Goal: Learn about a topic: Learn about a topic

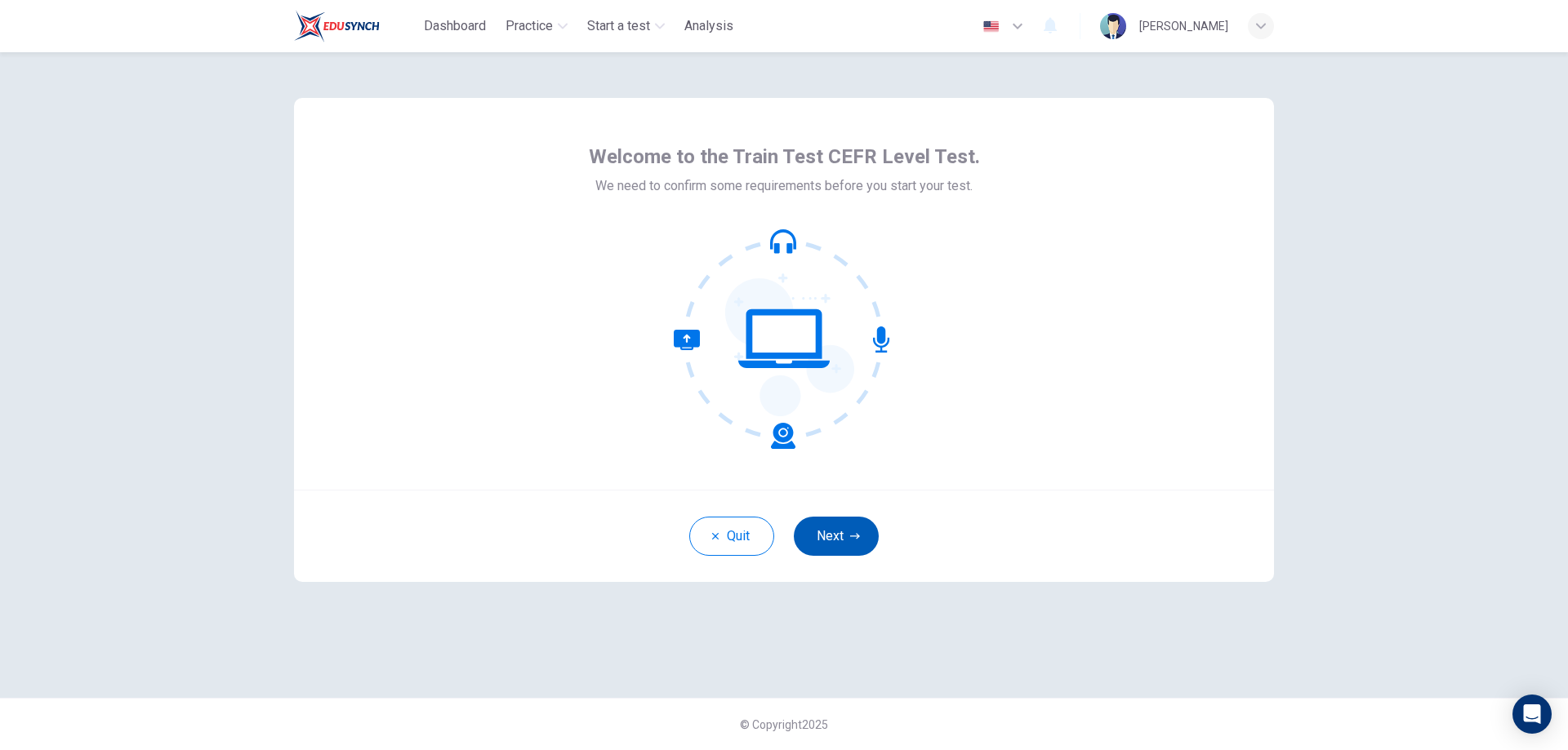
click at [833, 538] on button "Next" at bounding box center [836, 536] width 85 height 39
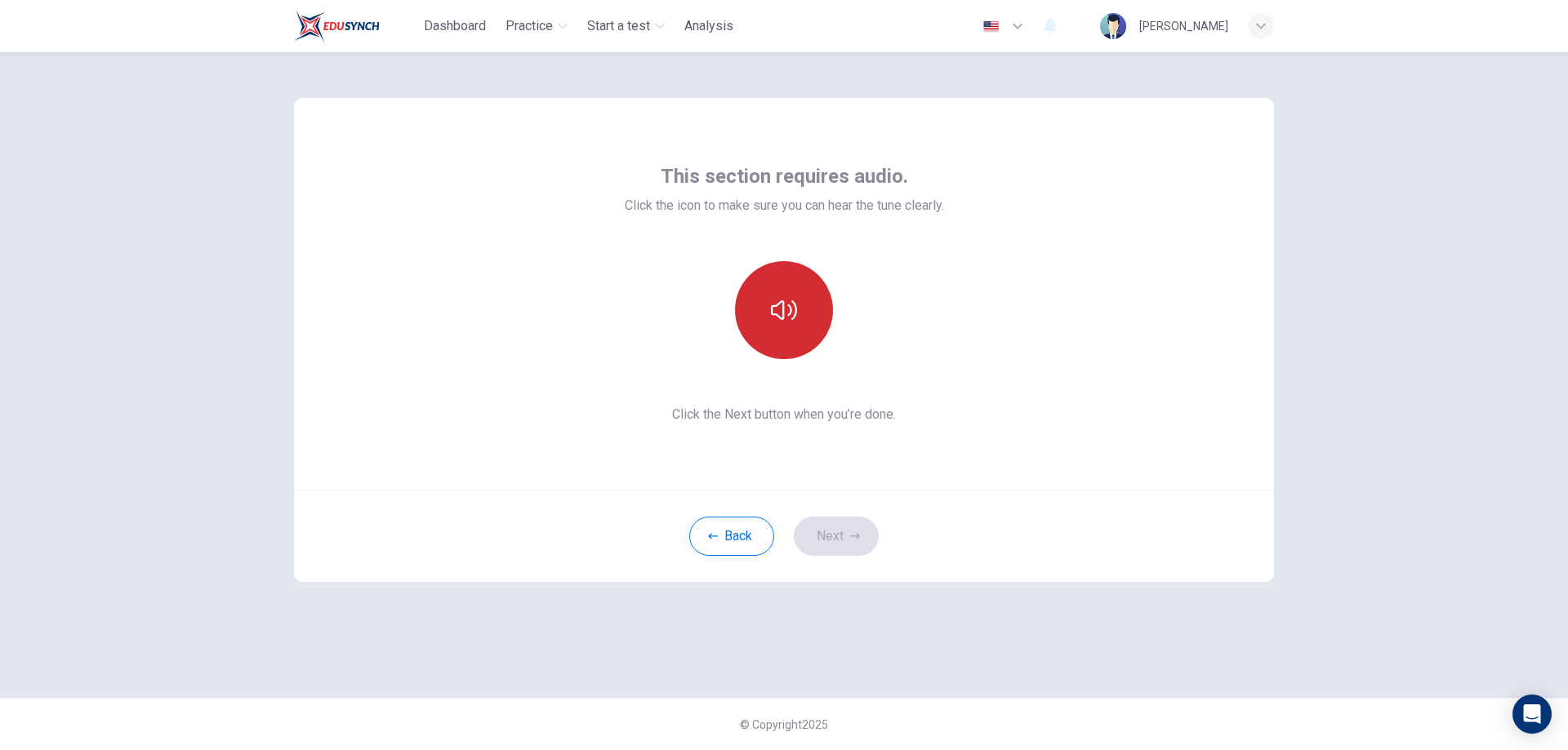
click at [760, 326] on button "button" at bounding box center [783, 310] width 98 height 98
click at [838, 532] on button "Next" at bounding box center [836, 536] width 85 height 39
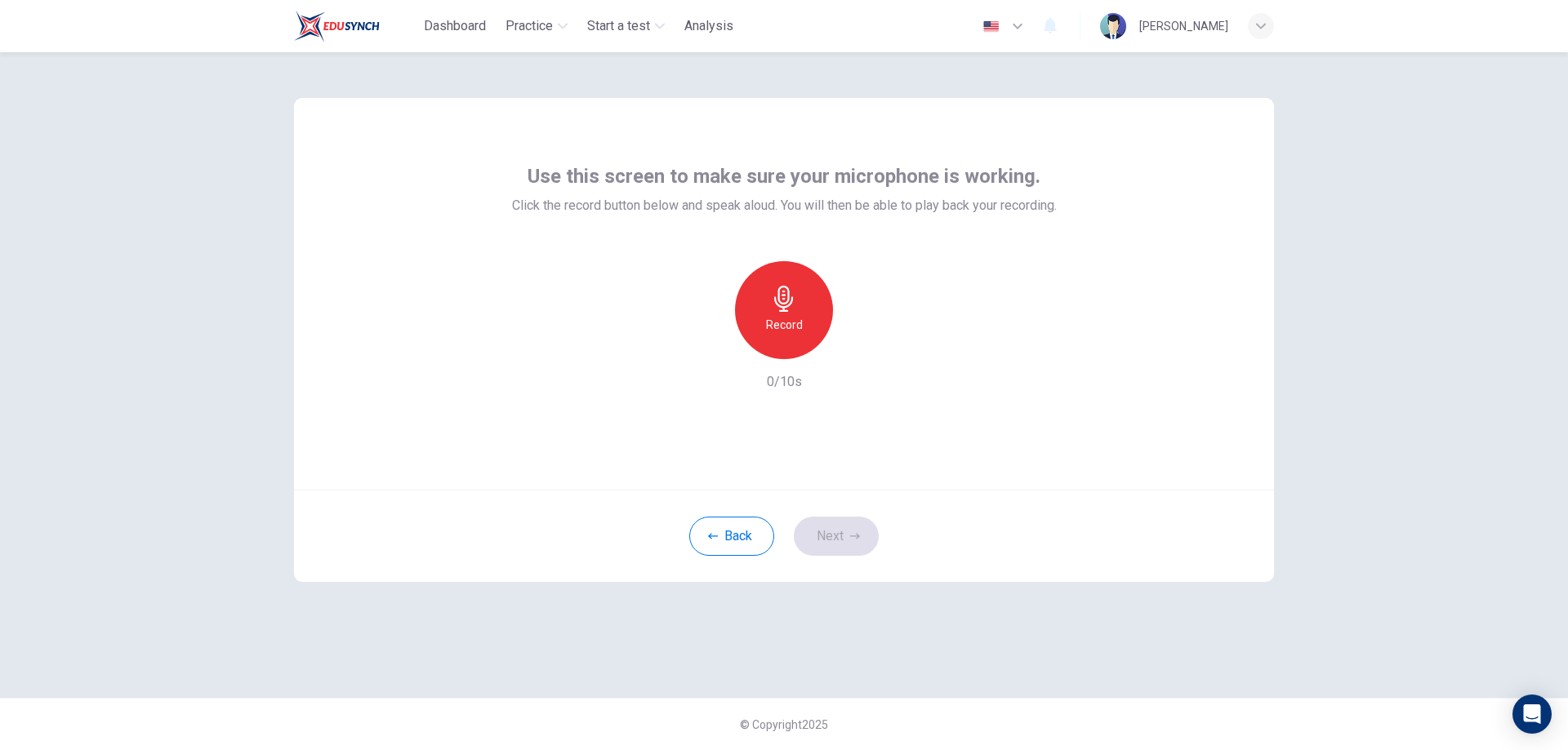
click at [776, 315] on div "Record" at bounding box center [783, 310] width 98 height 98
click at [794, 326] on h6 "Stop" at bounding box center [783, 324] width 24 height 19
click at [860, 351] on icon "button" at bounding box center [859, 346] width 16 height 16
click at [835, 541] on button "Next" at bounding box center [836, 536] width 85 height 39
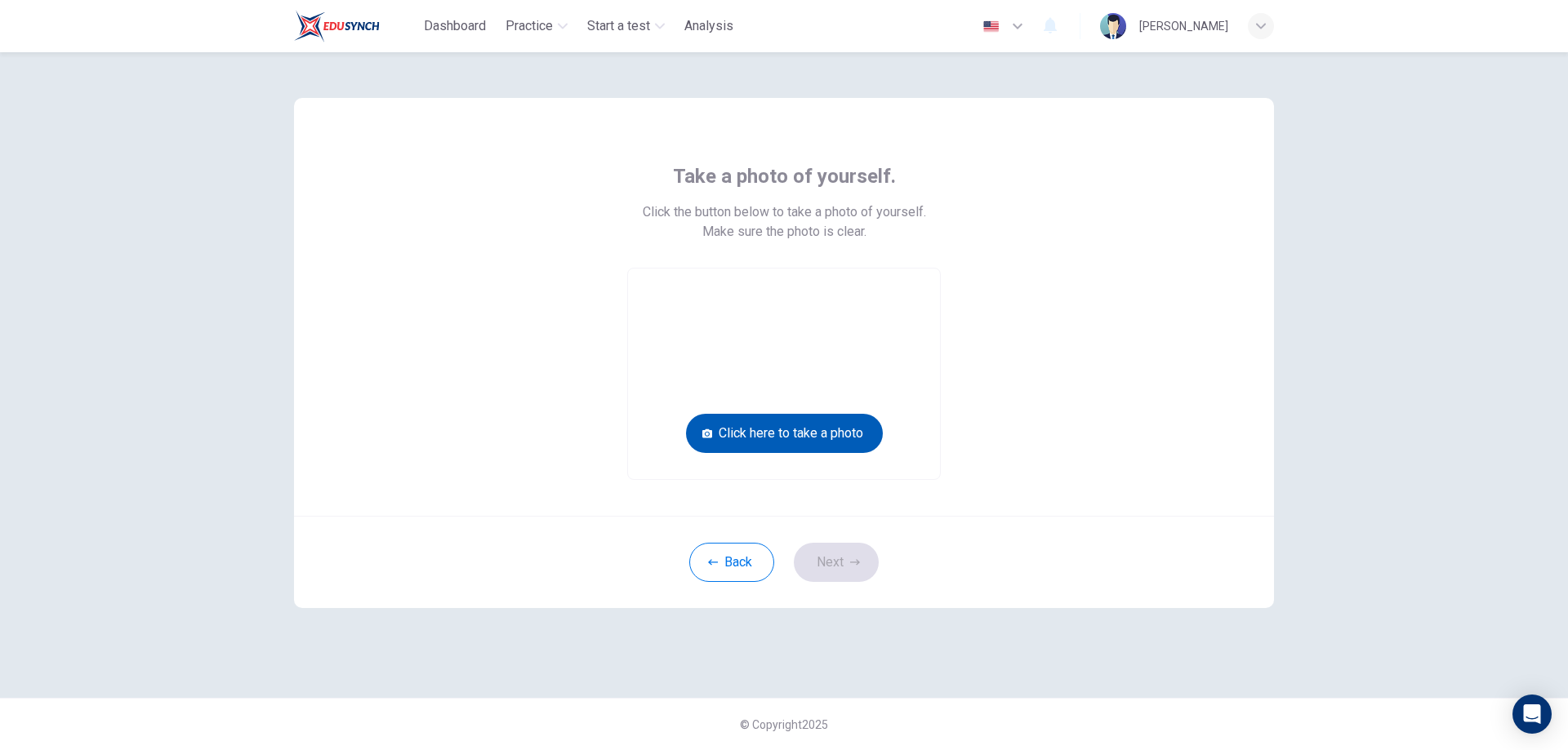
click at [794, 430] on button "Click here to take a photo" at bounding box center [784, 433] width 196 height 39
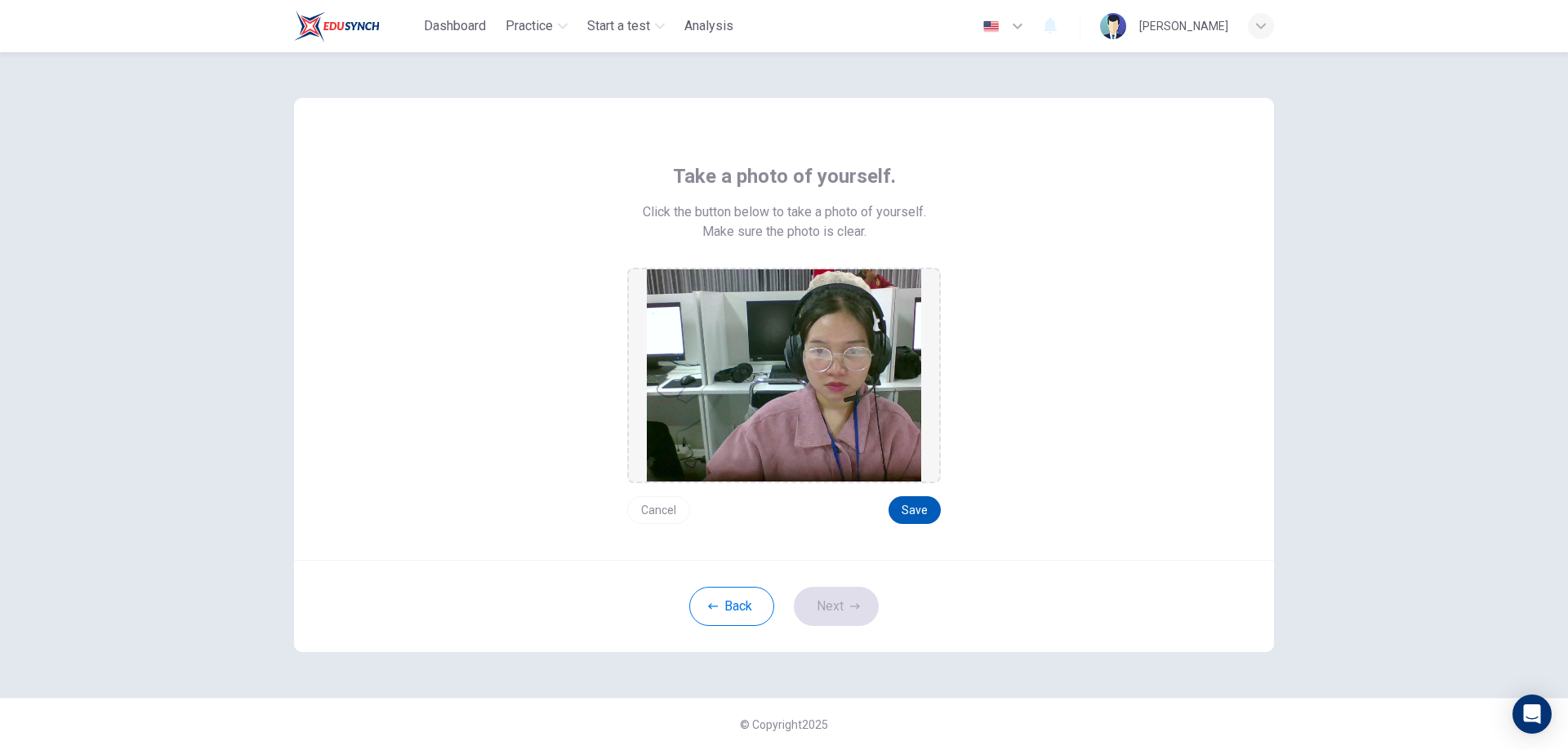
click at [912, 510] on button "Save" at bounding box center [914, 509] width 52 height 28
click at [837, 596] on button "Next" at bounding box center [836, 606] width 85 height 39
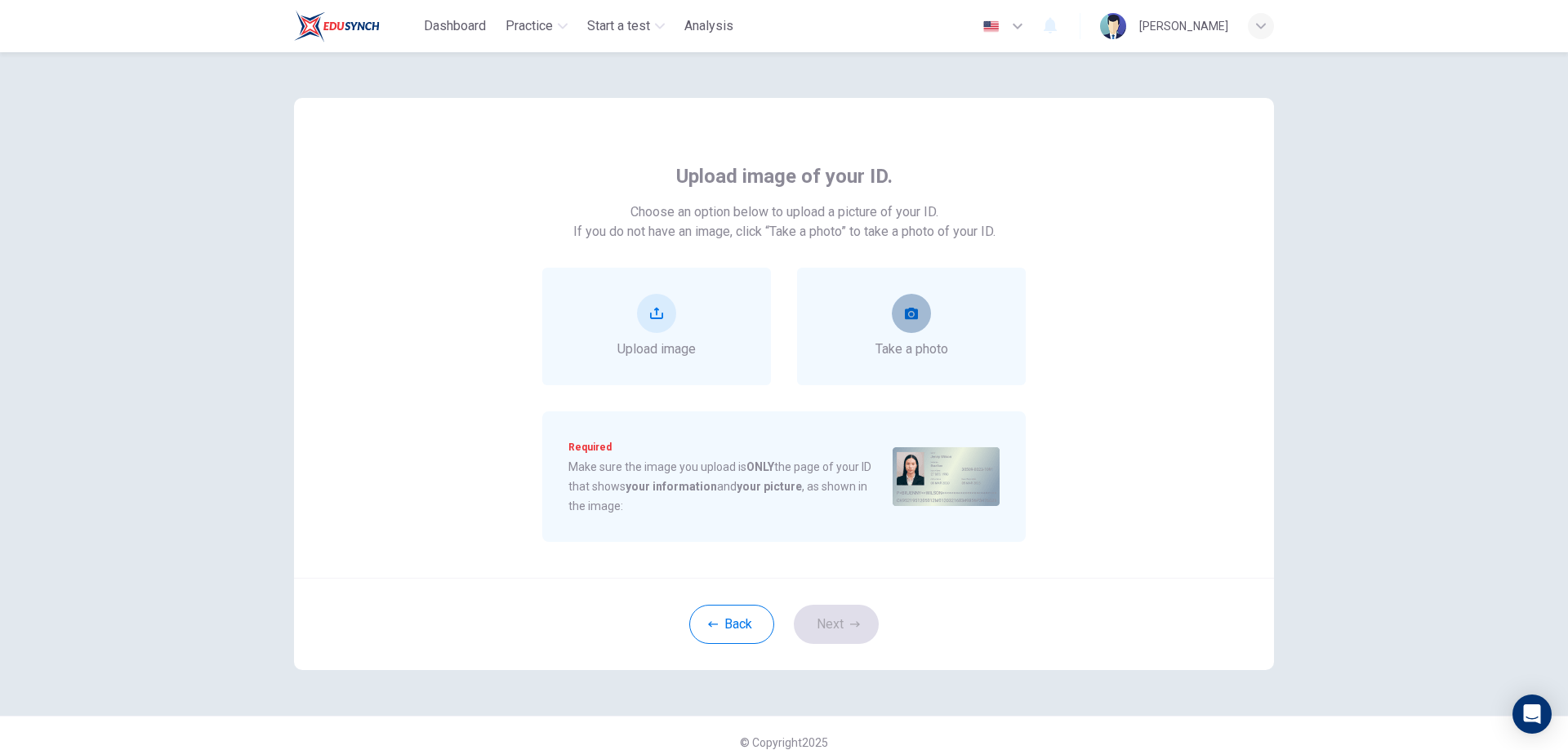
click at [917, 323] on button "take photo" at bounding box center [911, 313] width 39 height 39
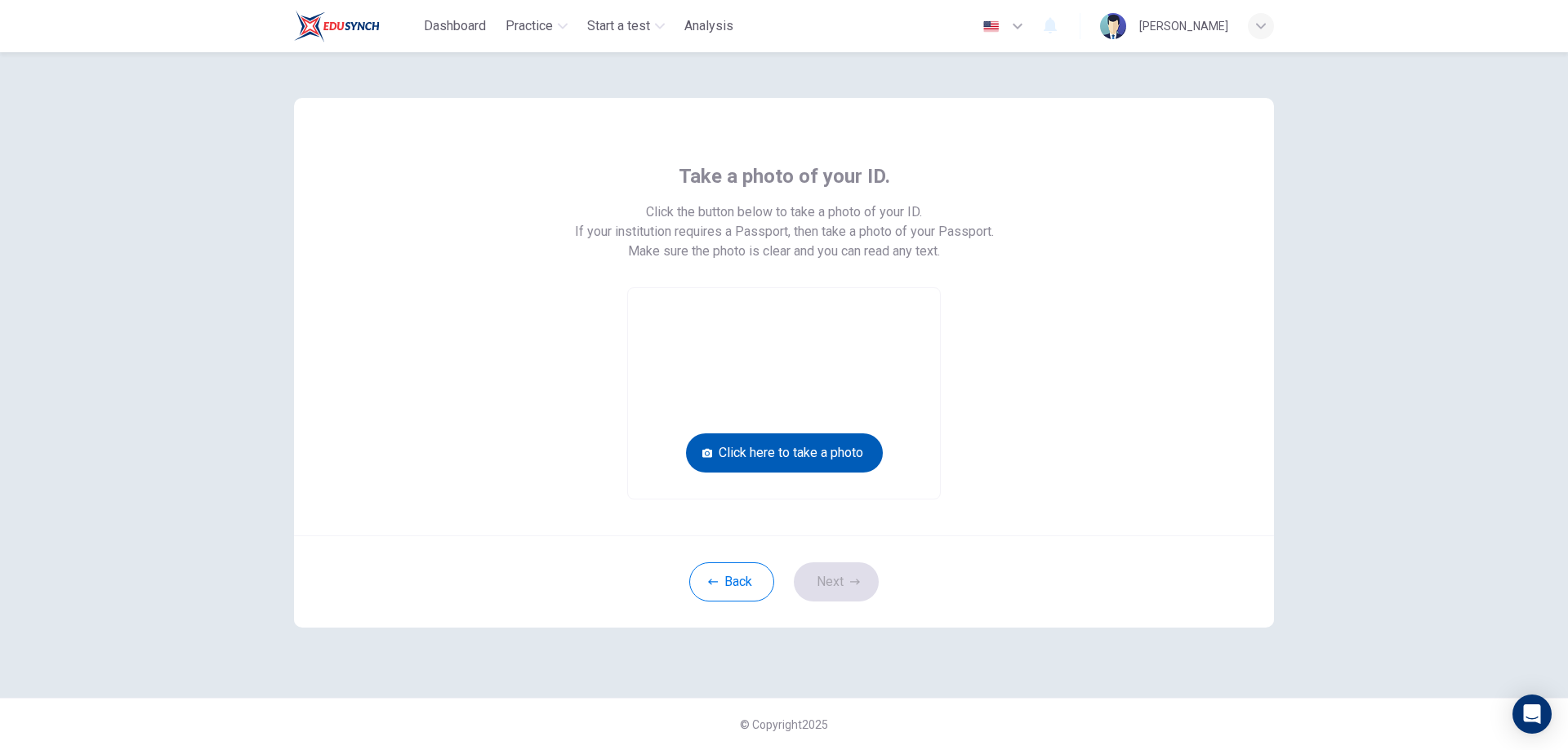
click at [818, 459] on button "Click here to take a photo" at bounding box center [784, 453] width 196 height 39
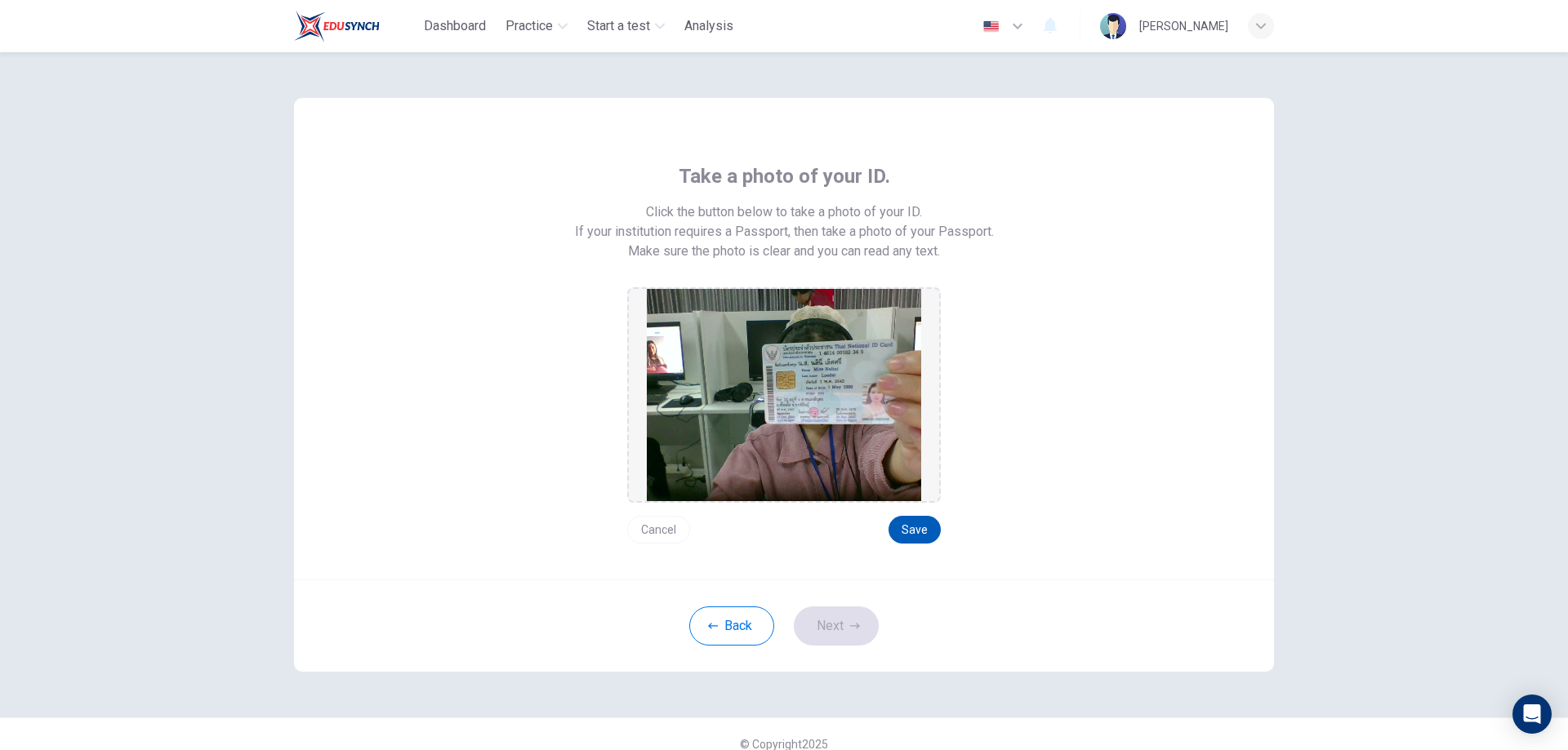
click at [912, 530] on button "Save" at bounding box center [914, 529] width 52 height 28
click at [658, 524] on button "Cancel" at bounding box center [658, 529] width 63 height 28
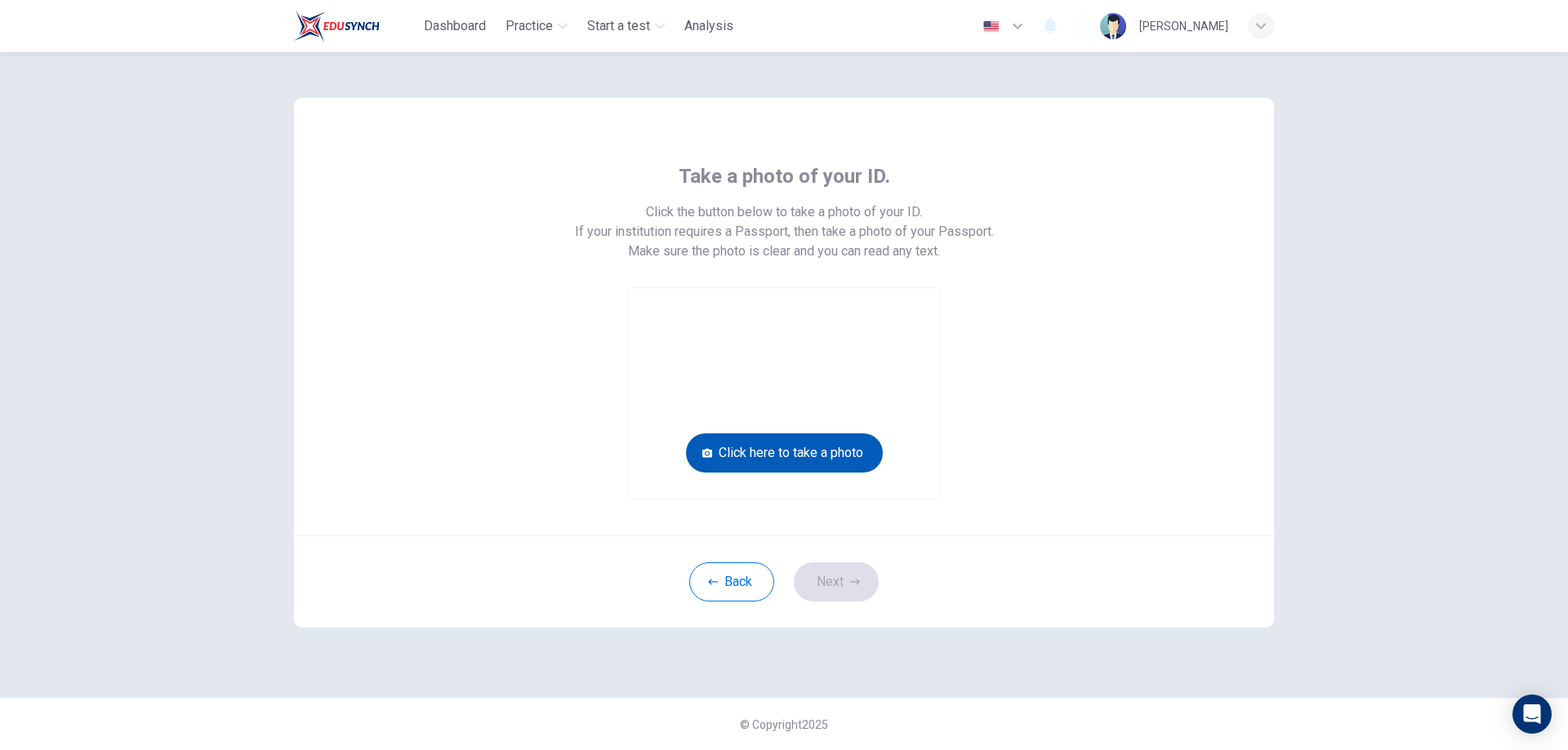
click at [800, 446] on button "Click here to take a photo" at bounding box center [784, 453] width 196 height 39
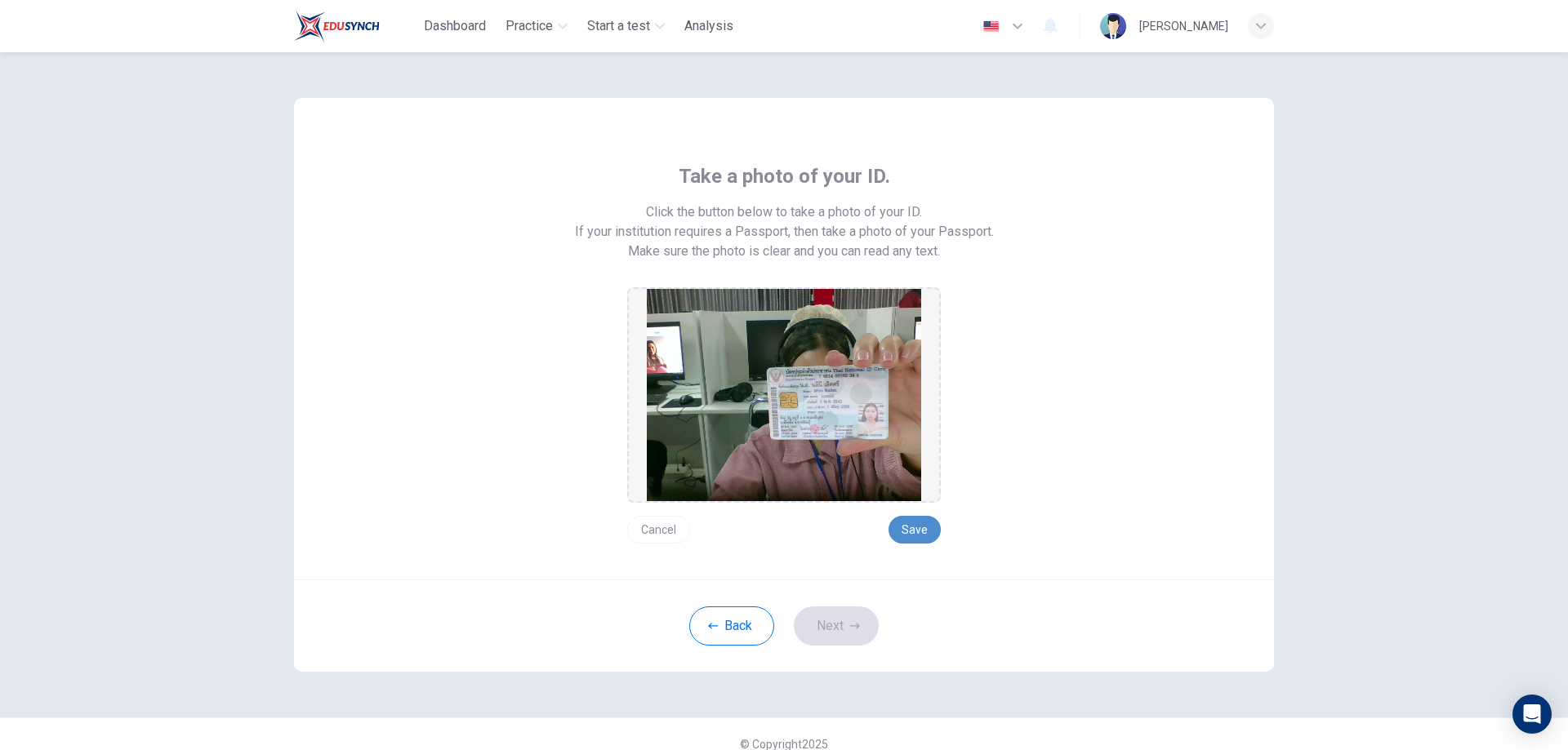
click at [904, 525] on button "Save" at bounding box center [914, 529] width 52 height 28
click at [850, 625] on icon "button" at bounding box center [855, 626] width 10 height 10
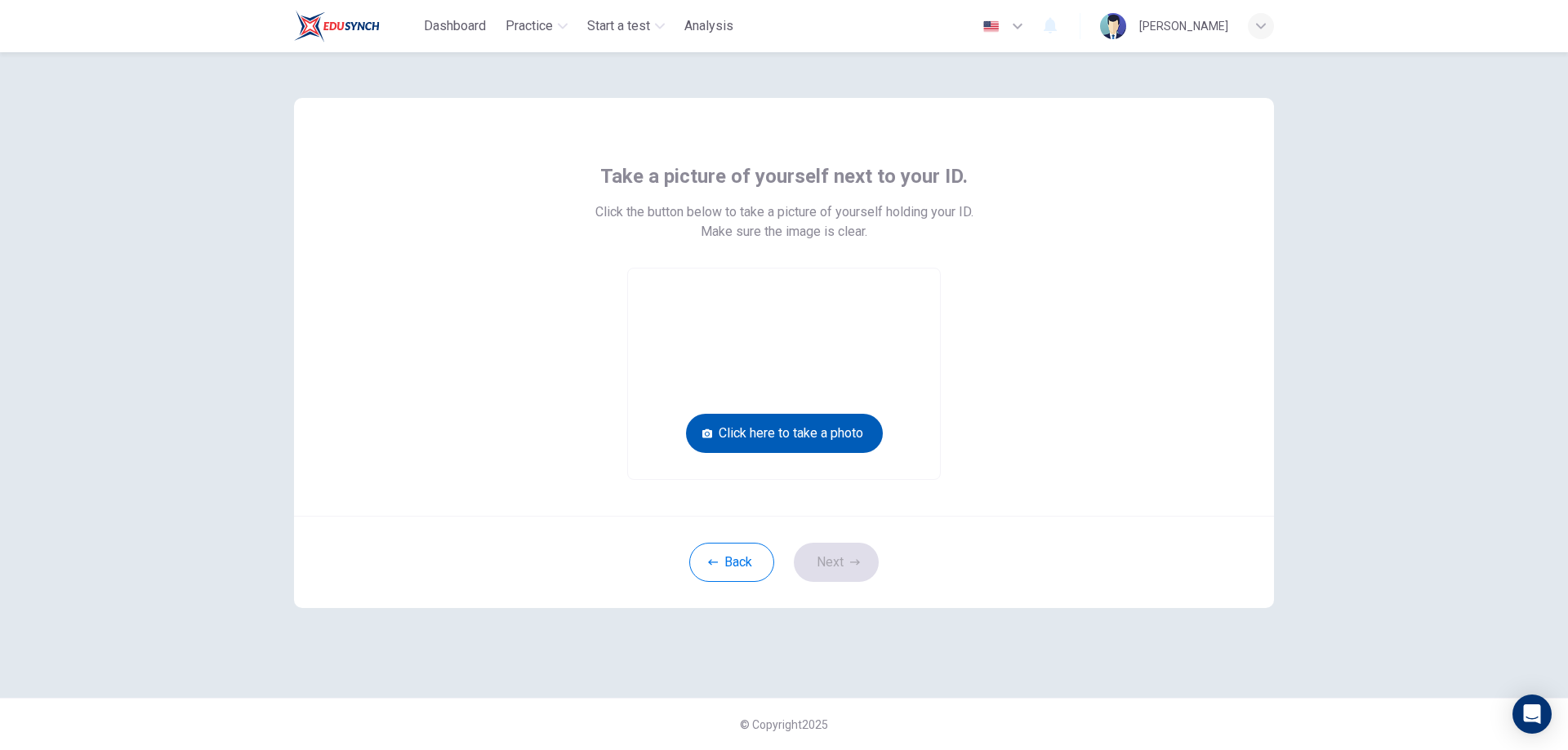
click at [855, 430] on button "Click here to take a photo" at bounding box center [784, 433] width 196 height 39
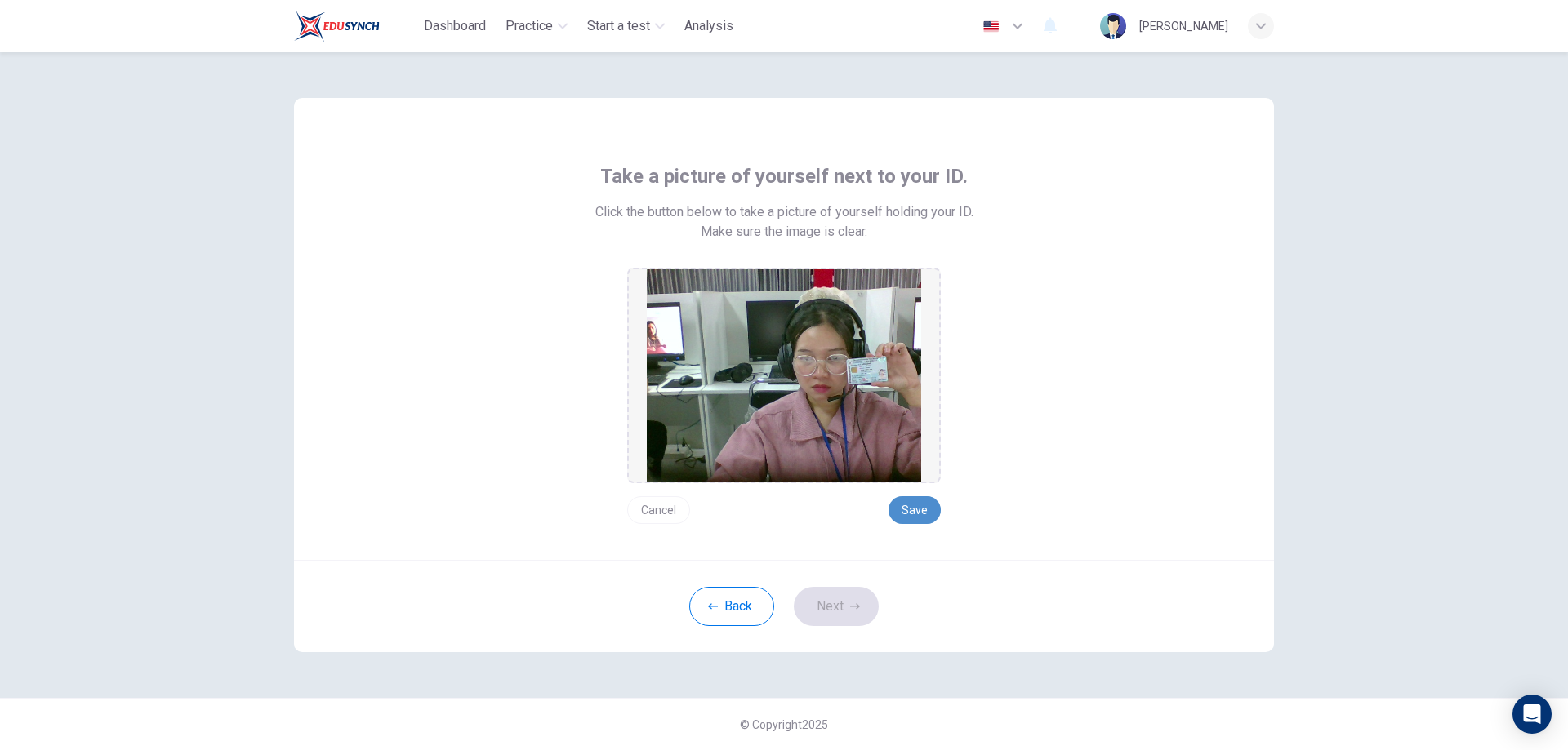
click at [907, 504] on button "Save" at bounding box center [914, 509] width 52 height 28
click at [845, 612] on button "Next" at bounding box center [836, 606] width 85 height 39
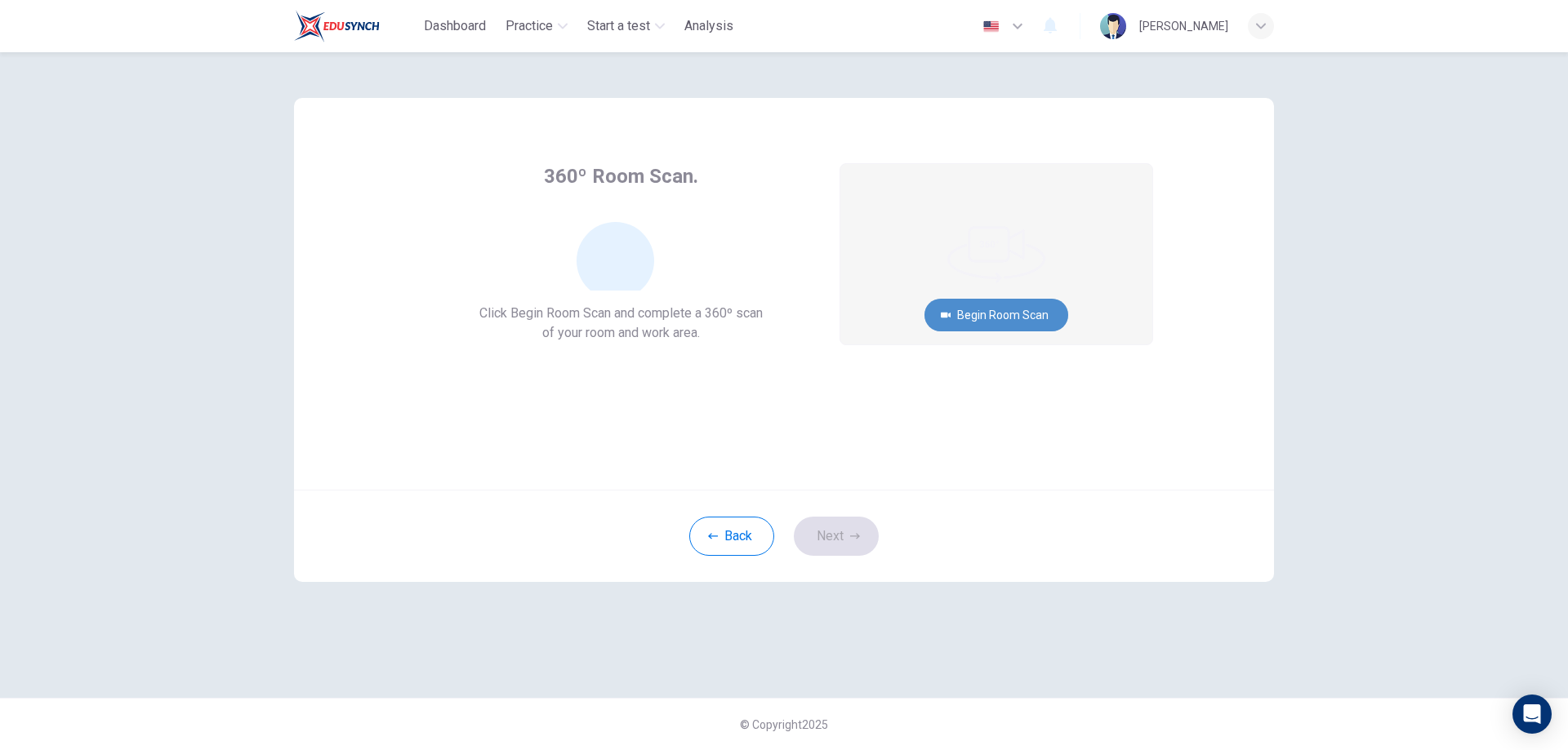
click at [982, 302] on button "Begin Room Scan" at bounding box center [996, 315] width 144 height 33
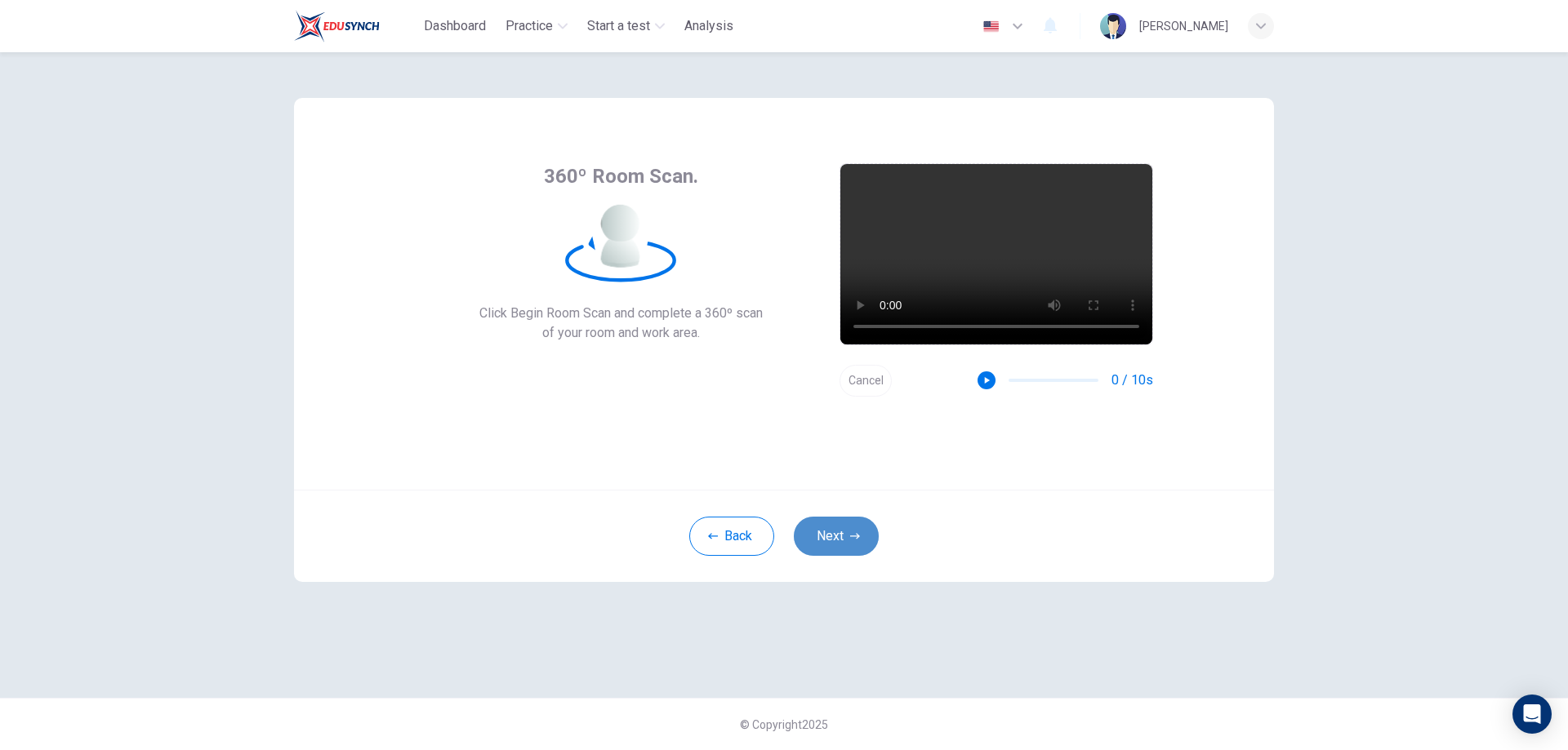
click at [851, 536] on icon "button" at bounding box center [855, 535] width 10 height 6
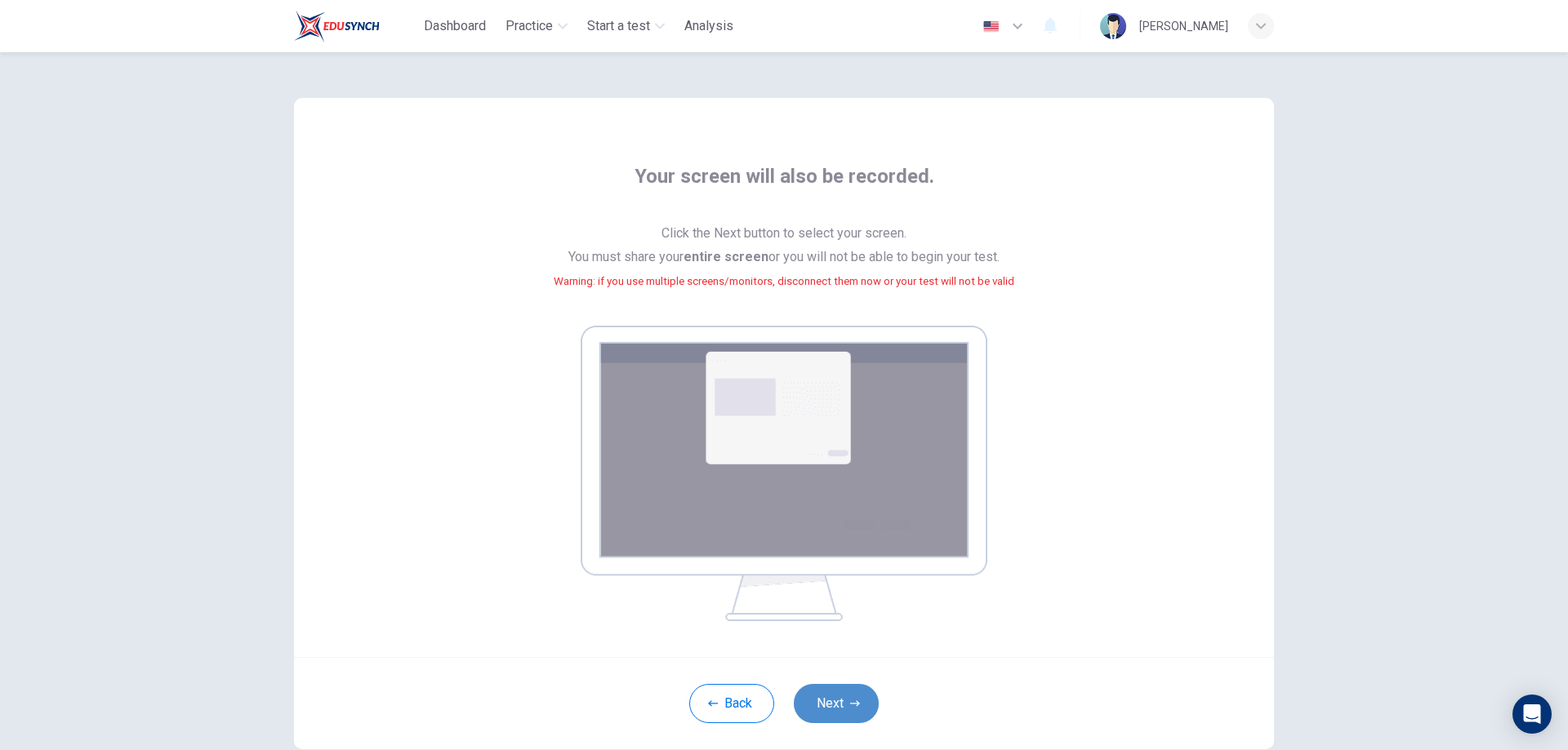
click at [830, 702] on button "Next" at bounding box center [836, 703] width 85 height 39
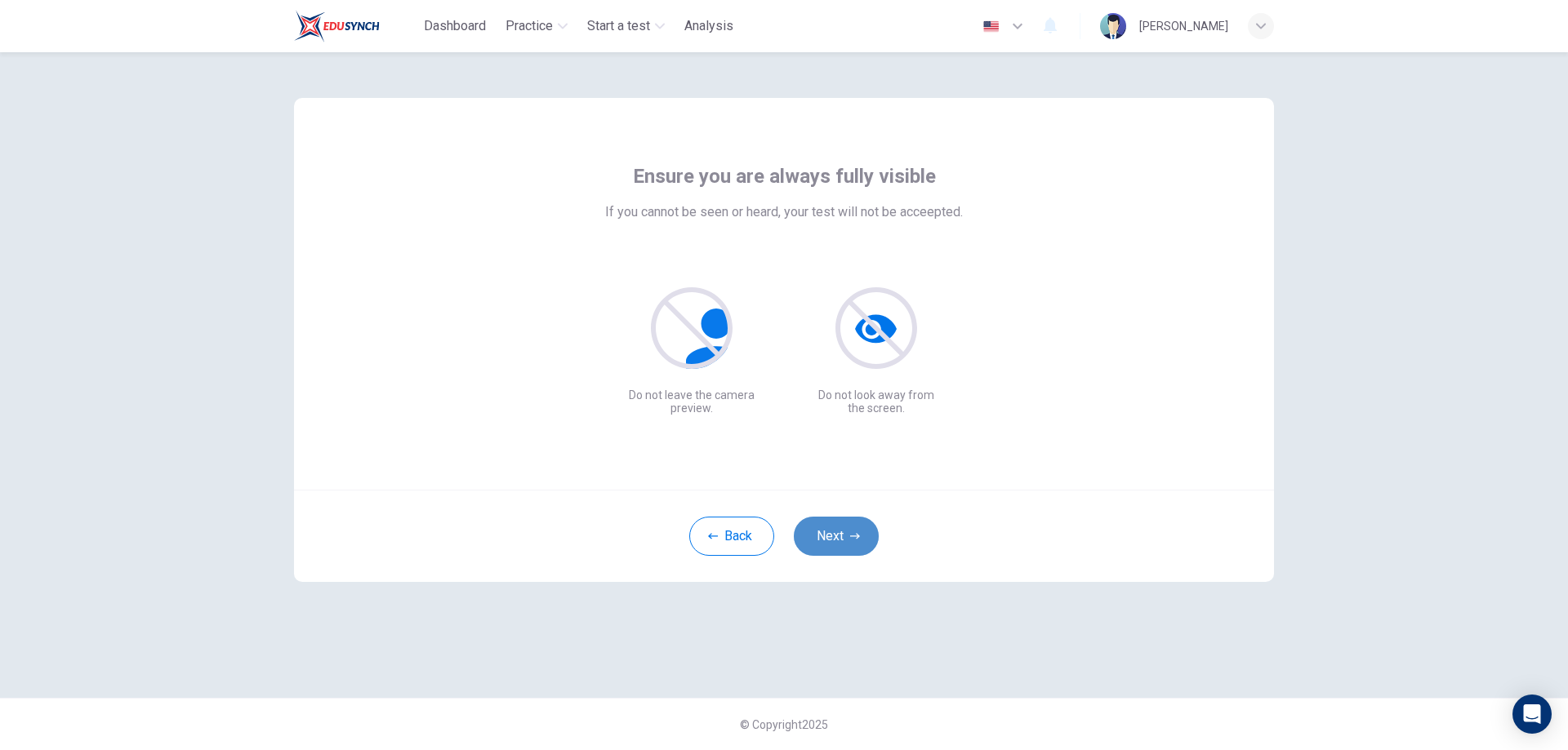
click at [853, 541] on button "Next" at bounding box center [836, 536] width 85 height 39
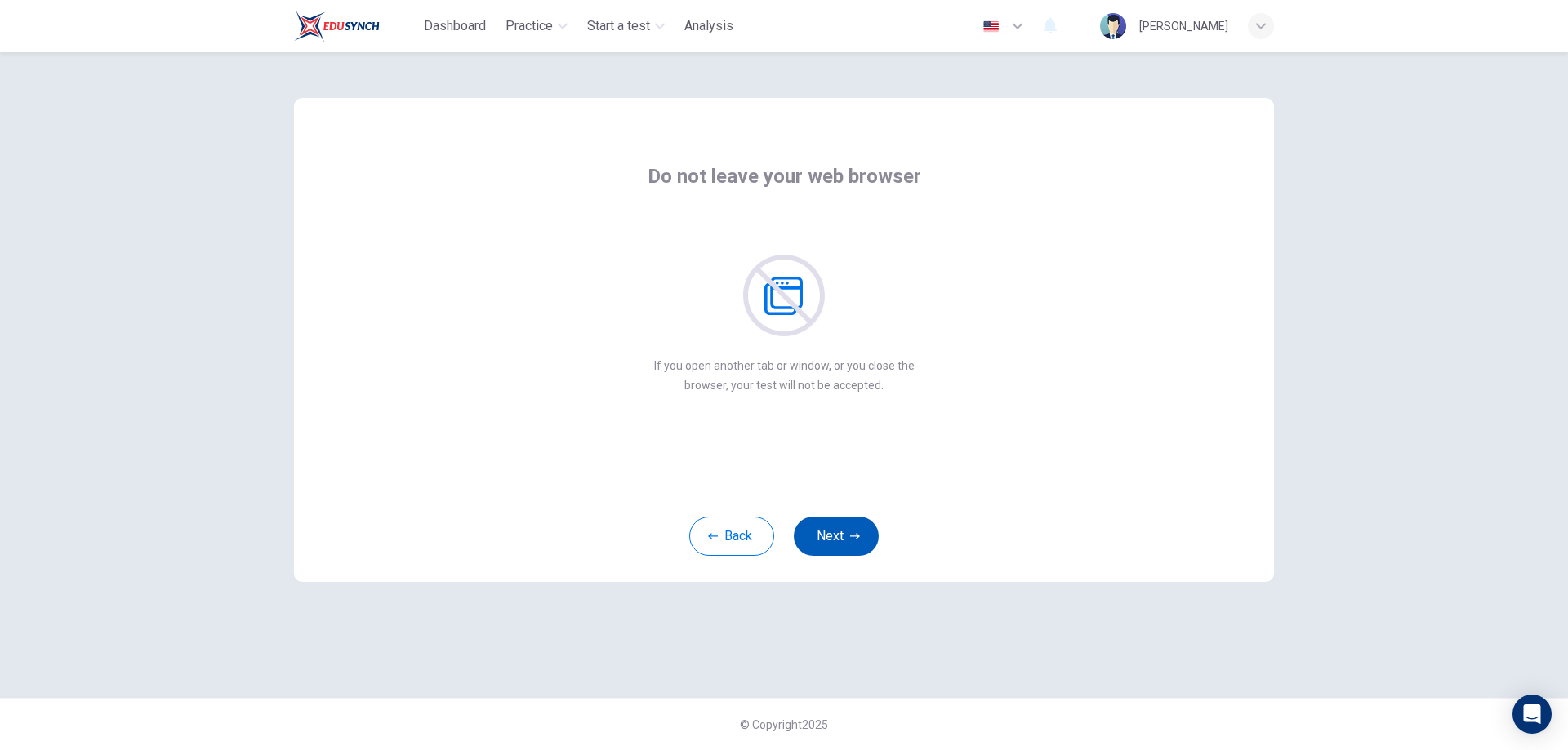
click at [844, 544] on button "Next" at bounding box center [836, 536] width 85 height 39
click at [847, 544] on button "Next" at bounding box center [836, 536] width 85 height 39
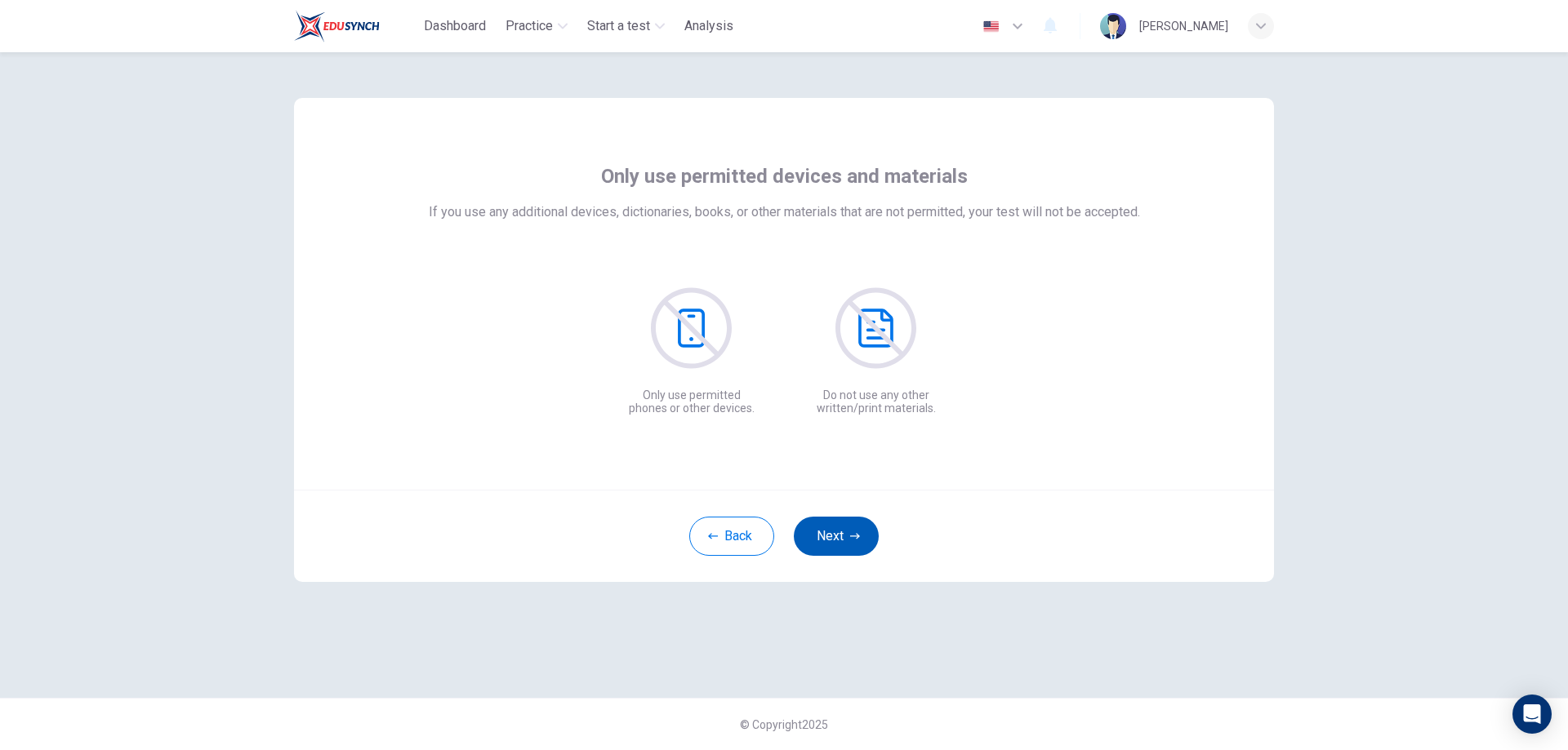
click at [848, 542] on button "Next" at bounding box center [836, 536] width 85 height 39
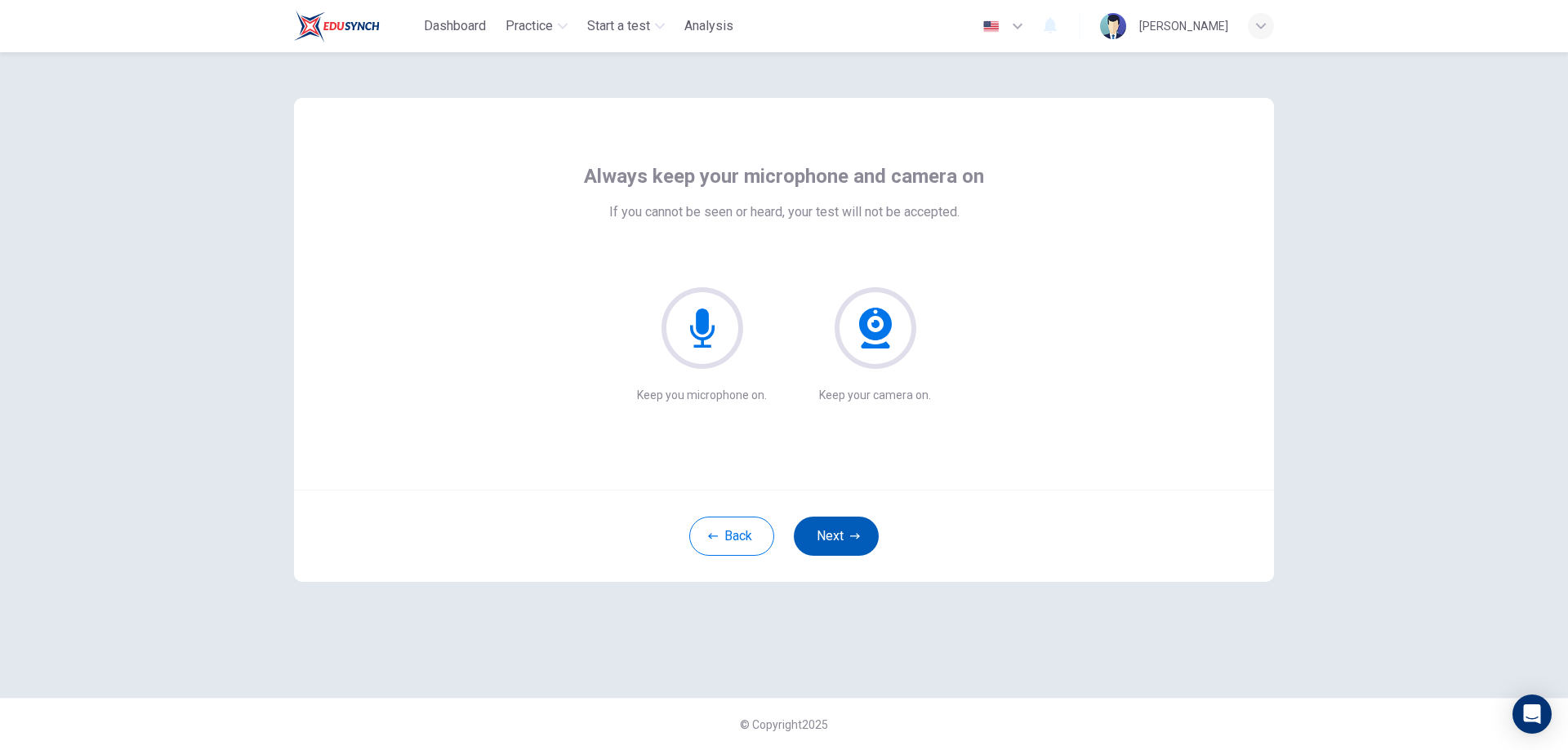
click at [848, 542] on button "Next" at bounding box center [836, 536] width 85 height 39
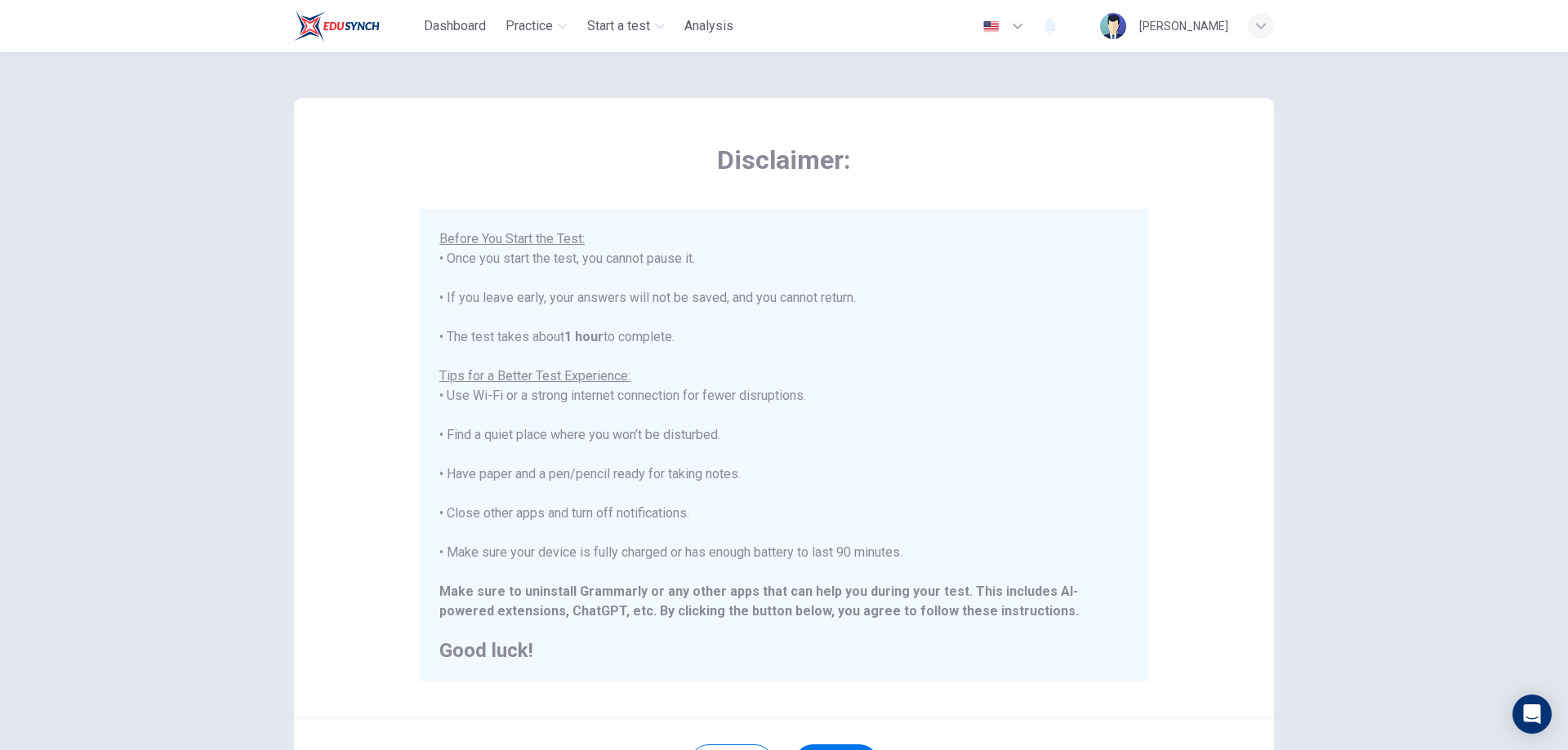
scroll to position [81, 0]
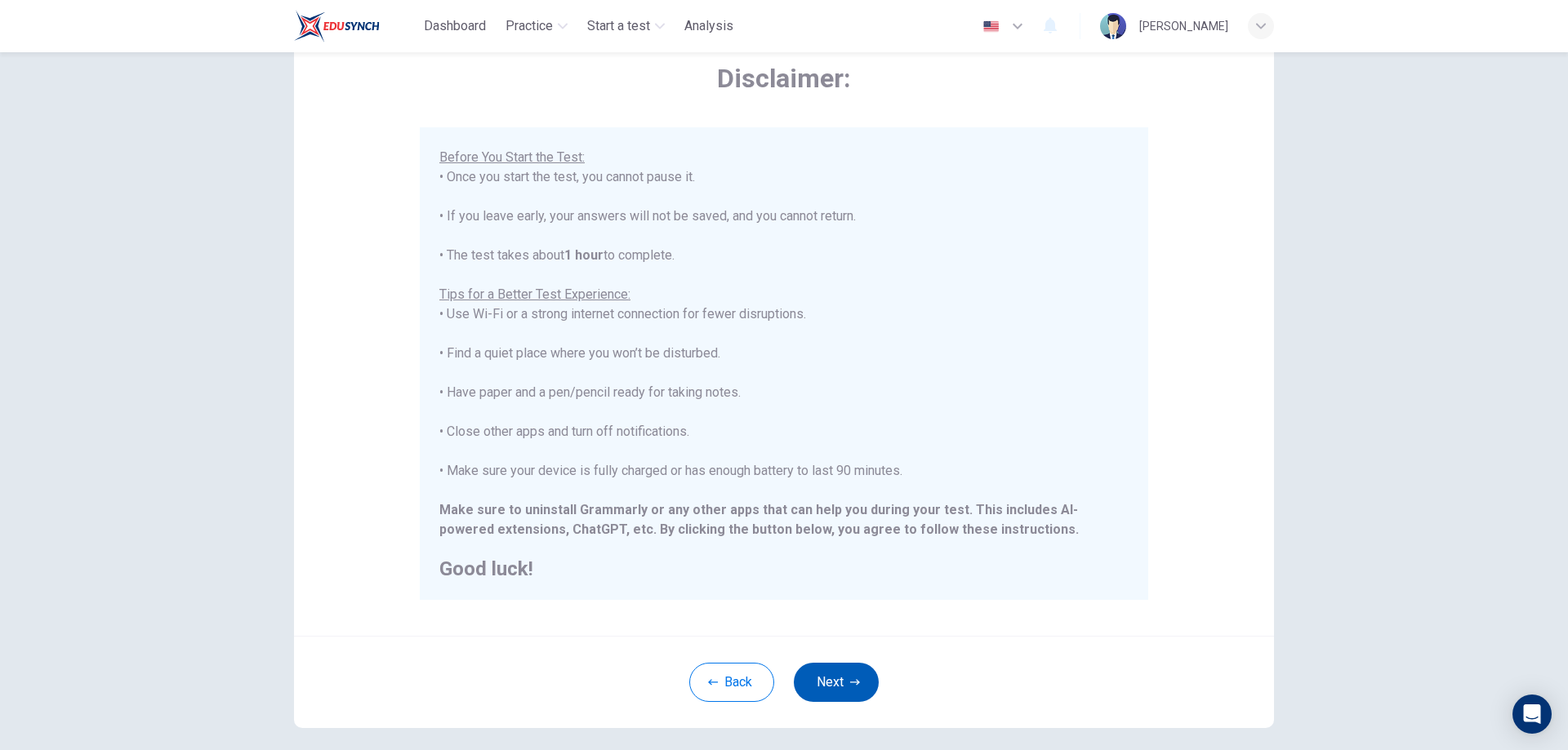
click at [844, 679] on button "Next" at bounding box center [836, 682] width 85 height 39
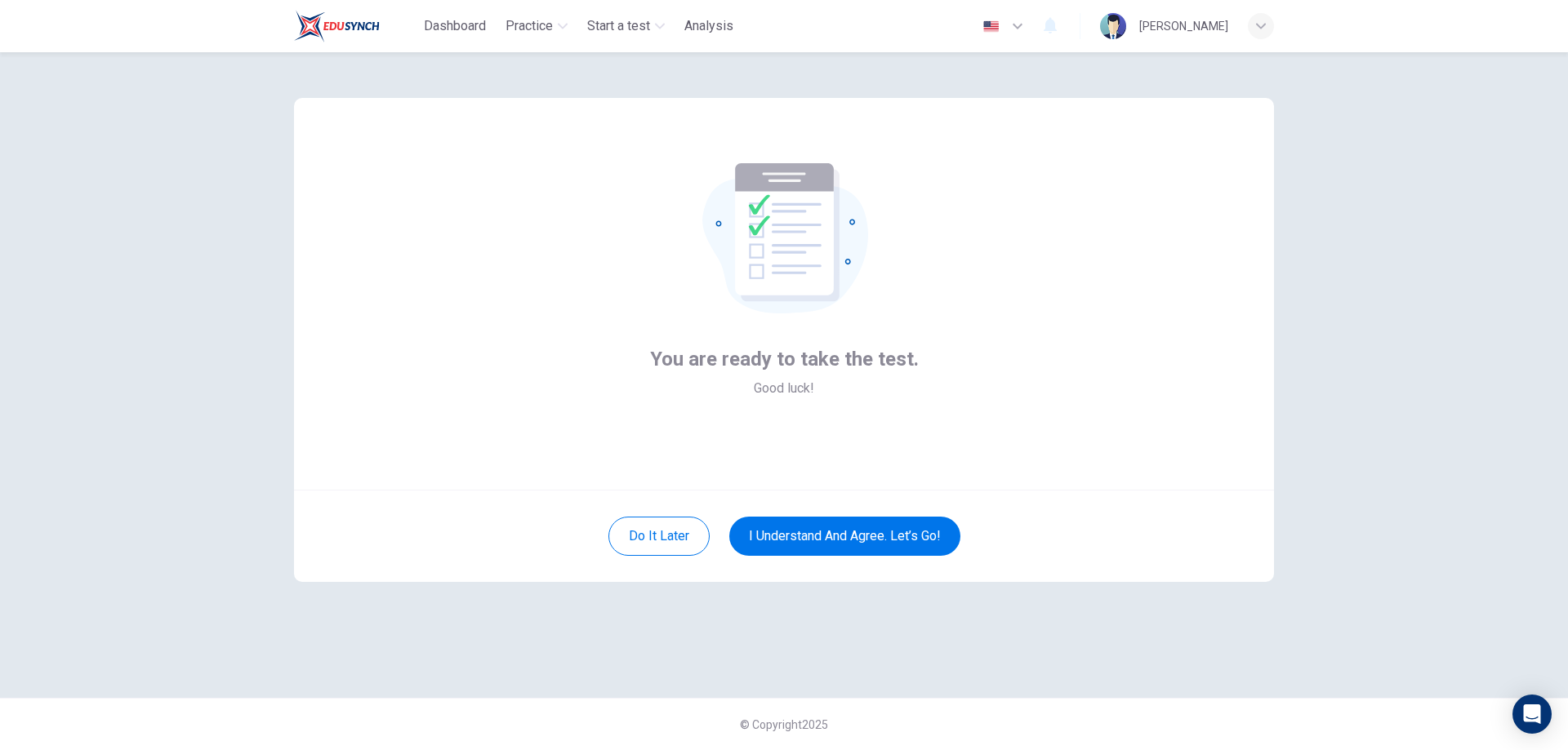
scroll to position [0, 0]
click at [873, 535] on button "I understand and agree. Let’s go!" at bounding box center [844, 536] width 231 height 39
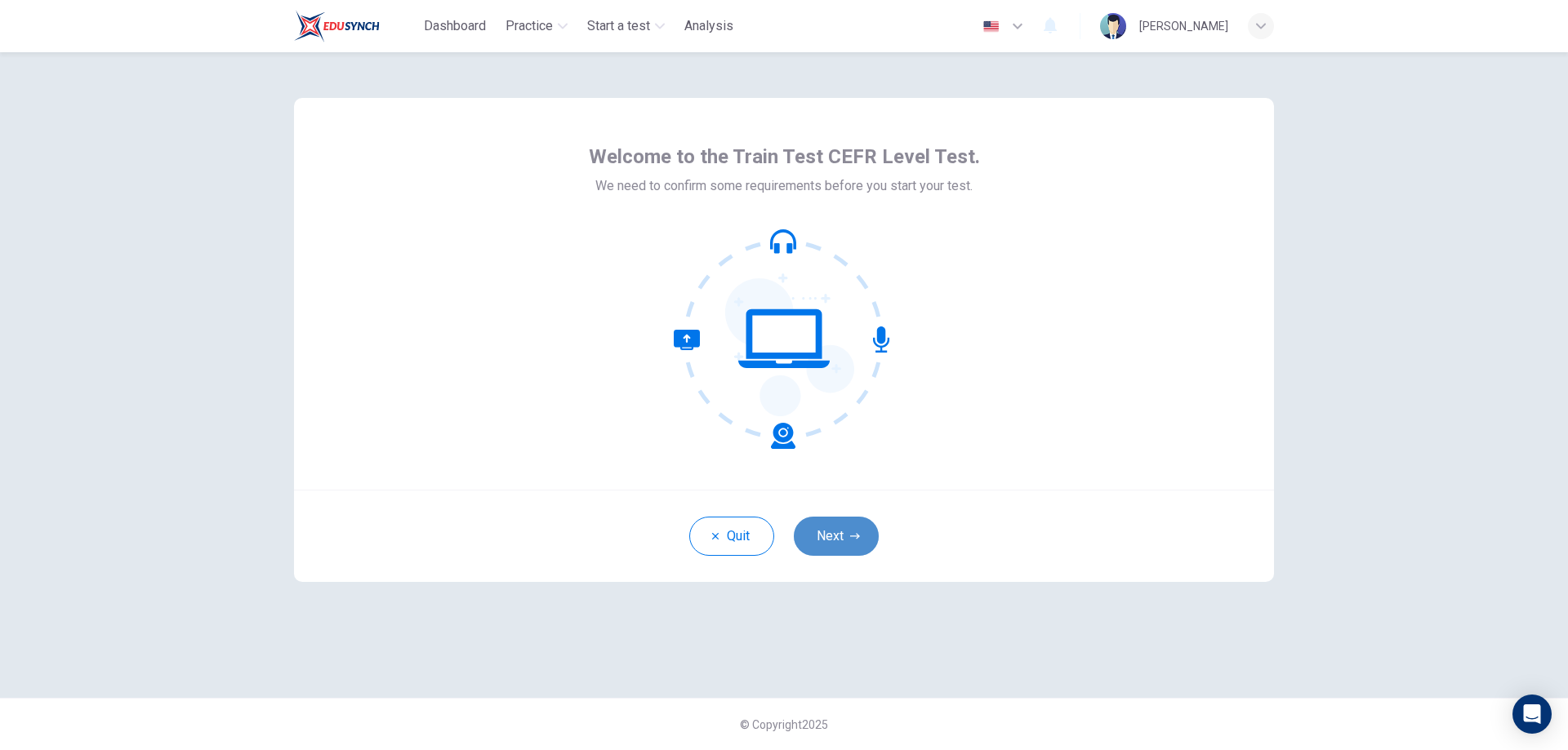
click at [817, 539] on button "Next" at bounding box center [836, 536] width 85 height 39
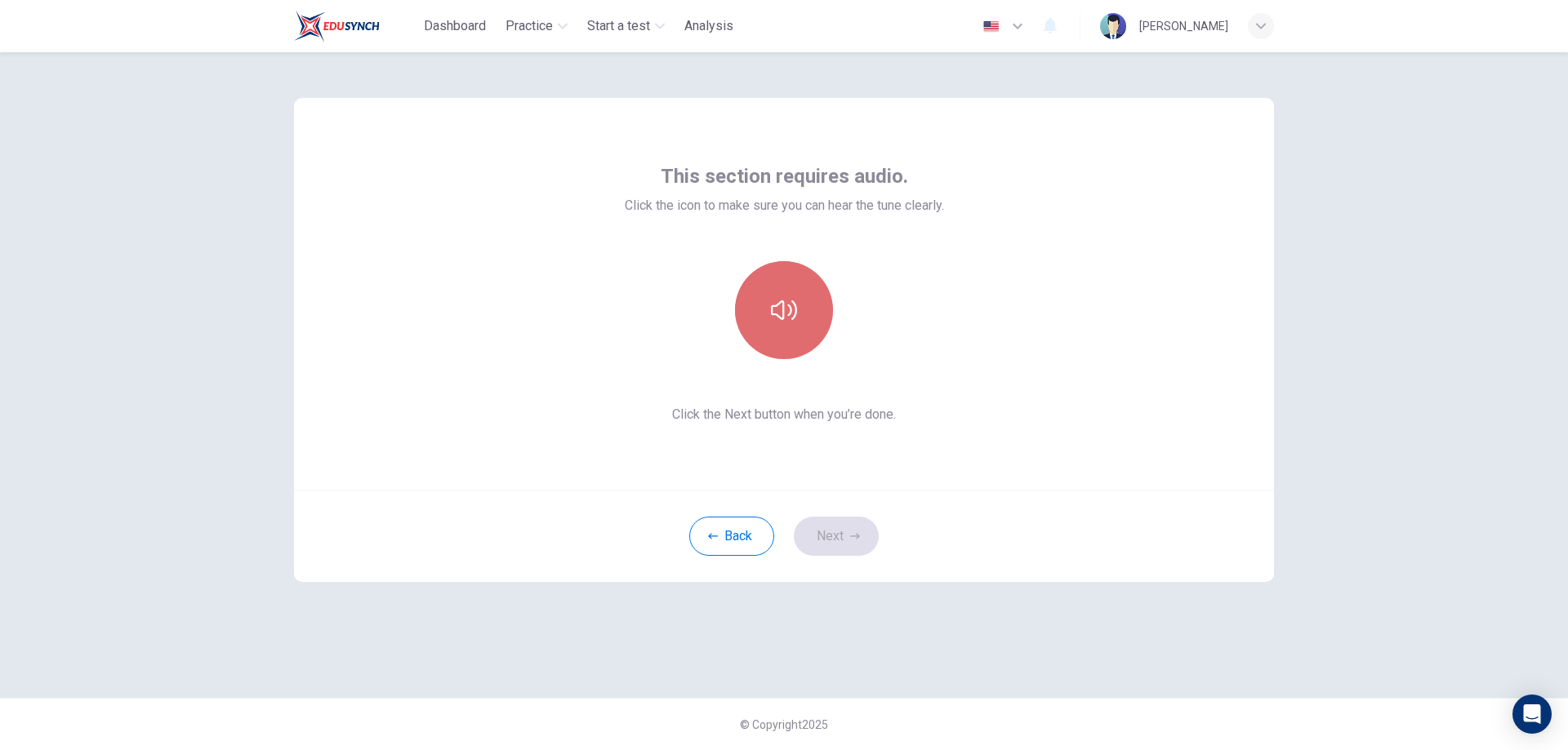
click at [809, 322] on button "button" at bounding box center [783, 310] width 98 height 98
click at [836, 536] on button "Next" at bounding box center [836, 536] width 85 height 39
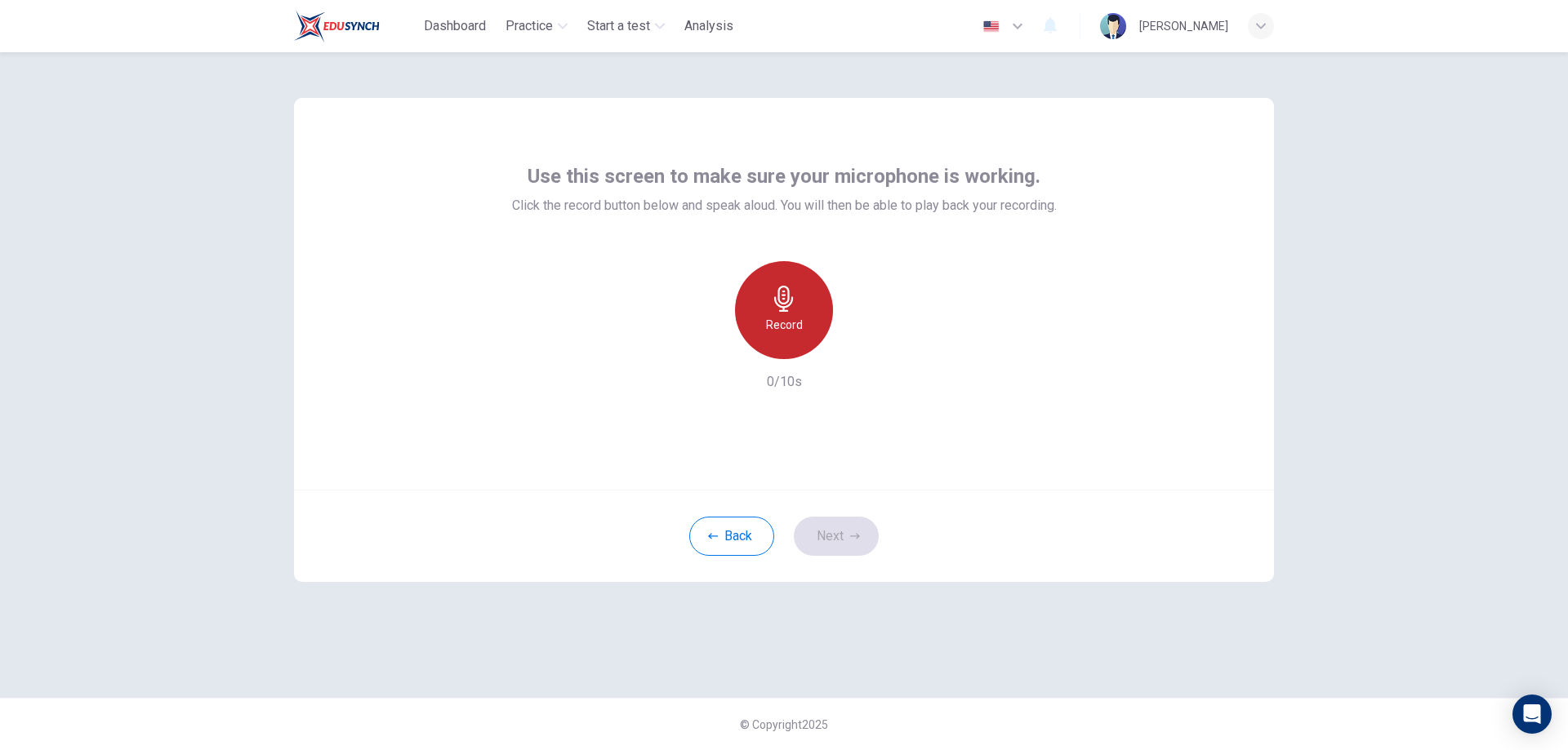
click at [763, 349] on div "Record" at bounding box center [783, 310] width 98 height 98
click at [786, 320] on h6 "Stop" at bounding box center [783, 324] width 24 height 19
click at [860, 347] on icon "button" at bounding box center [860, 346] width 8 height 10
click at [847, 542] on button "Next" at bounding box center [836, 536] width 85 height 39
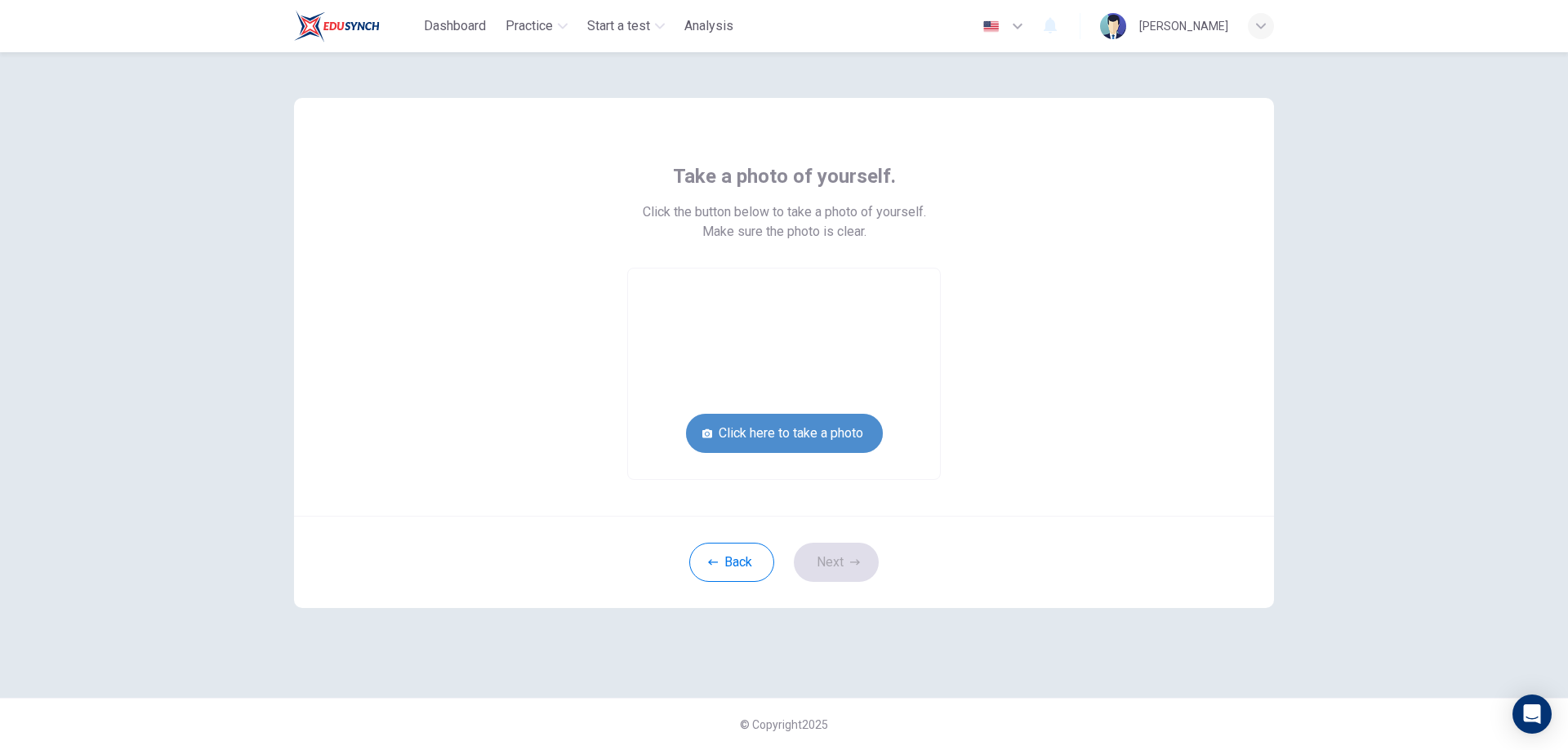
click at [827, 435] on button "Click here to take a photo" at bounding box center [784, 433] width 196 height 39
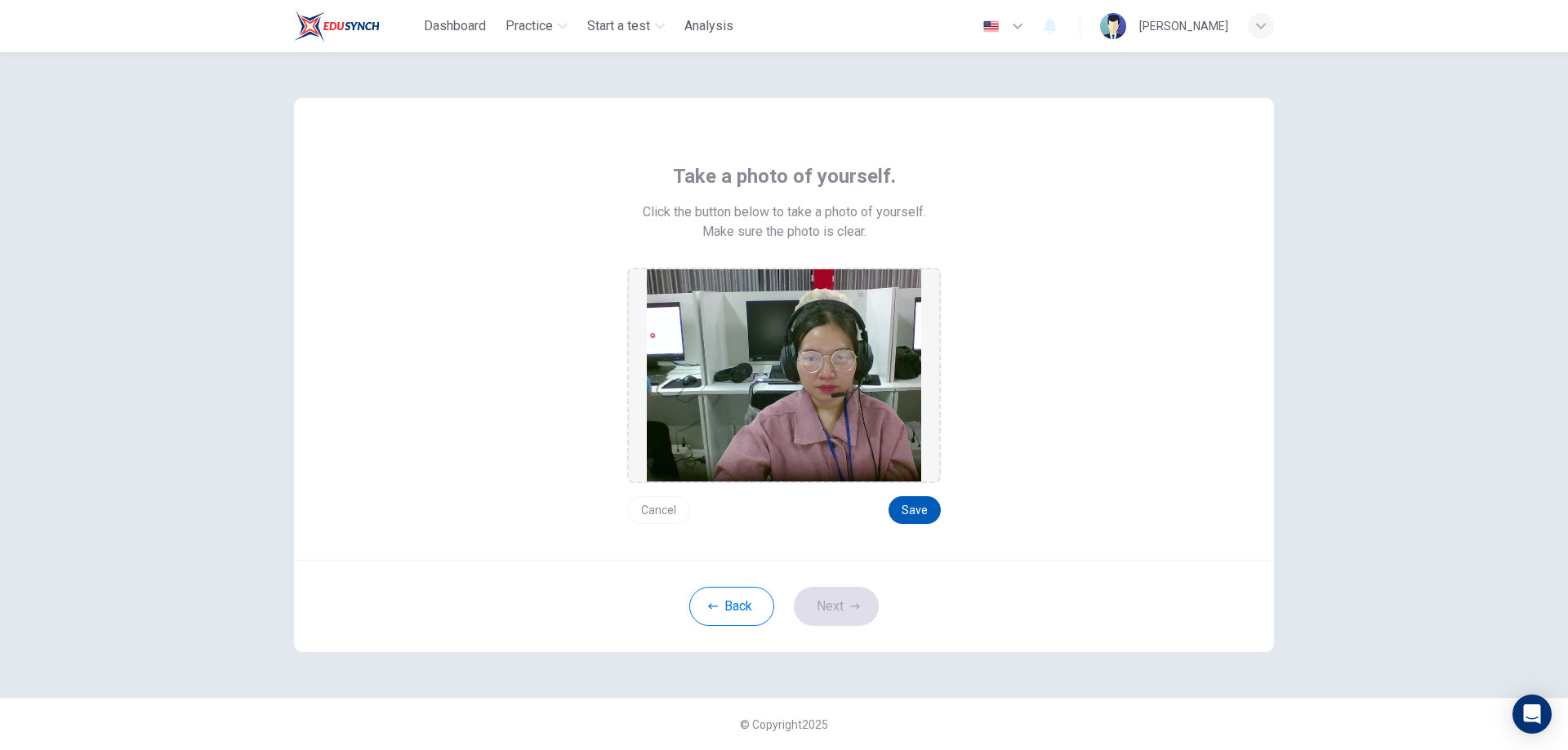
click at [911, 503] on button "Save" at bounding box center [914, 509] width 52 height 28
click at [839, 608] on button "Next" at bounding box center [836, 606] width 85 height 39
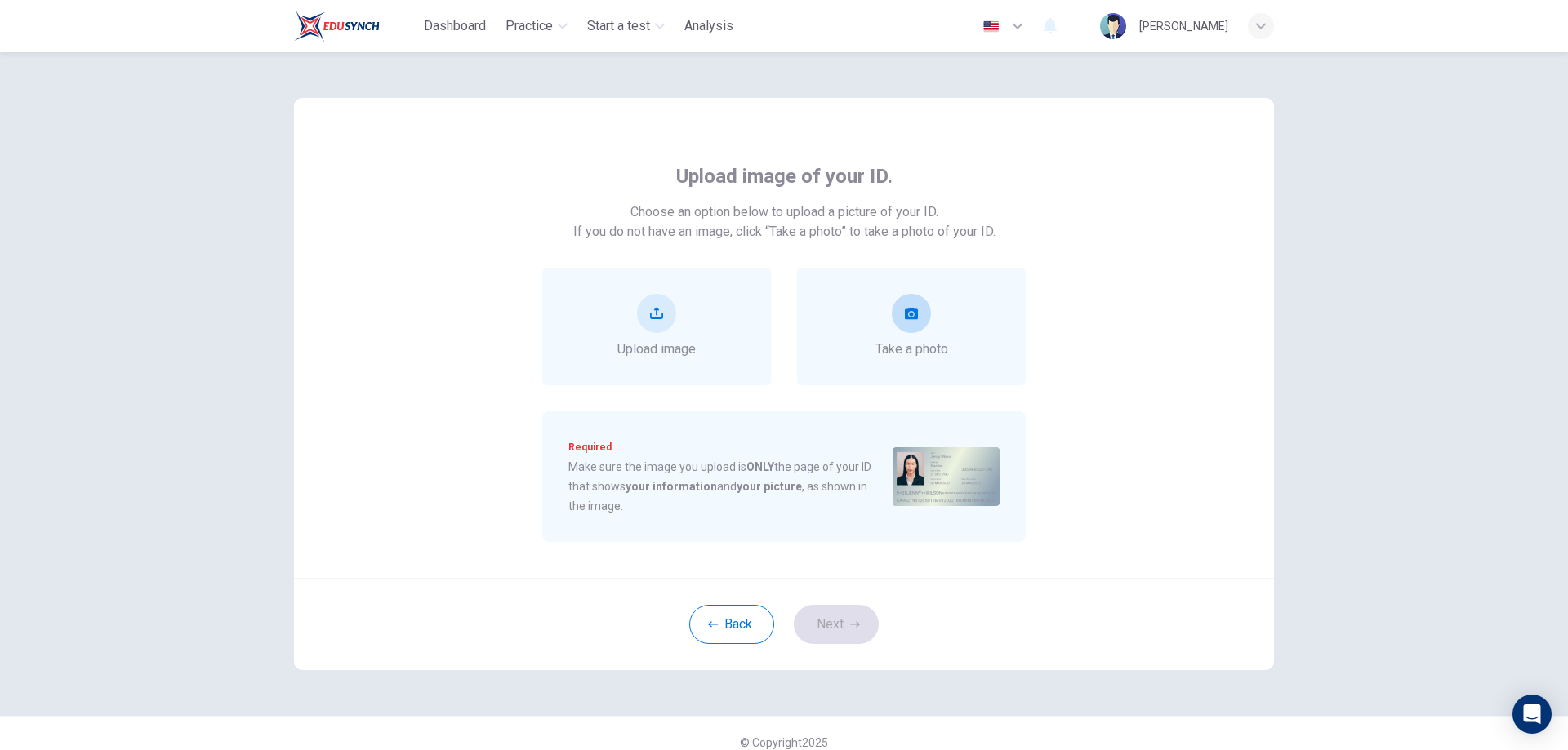
click at [896, 331] on div "Take a photo" at bounding box center [912, 326] width 73 height 65
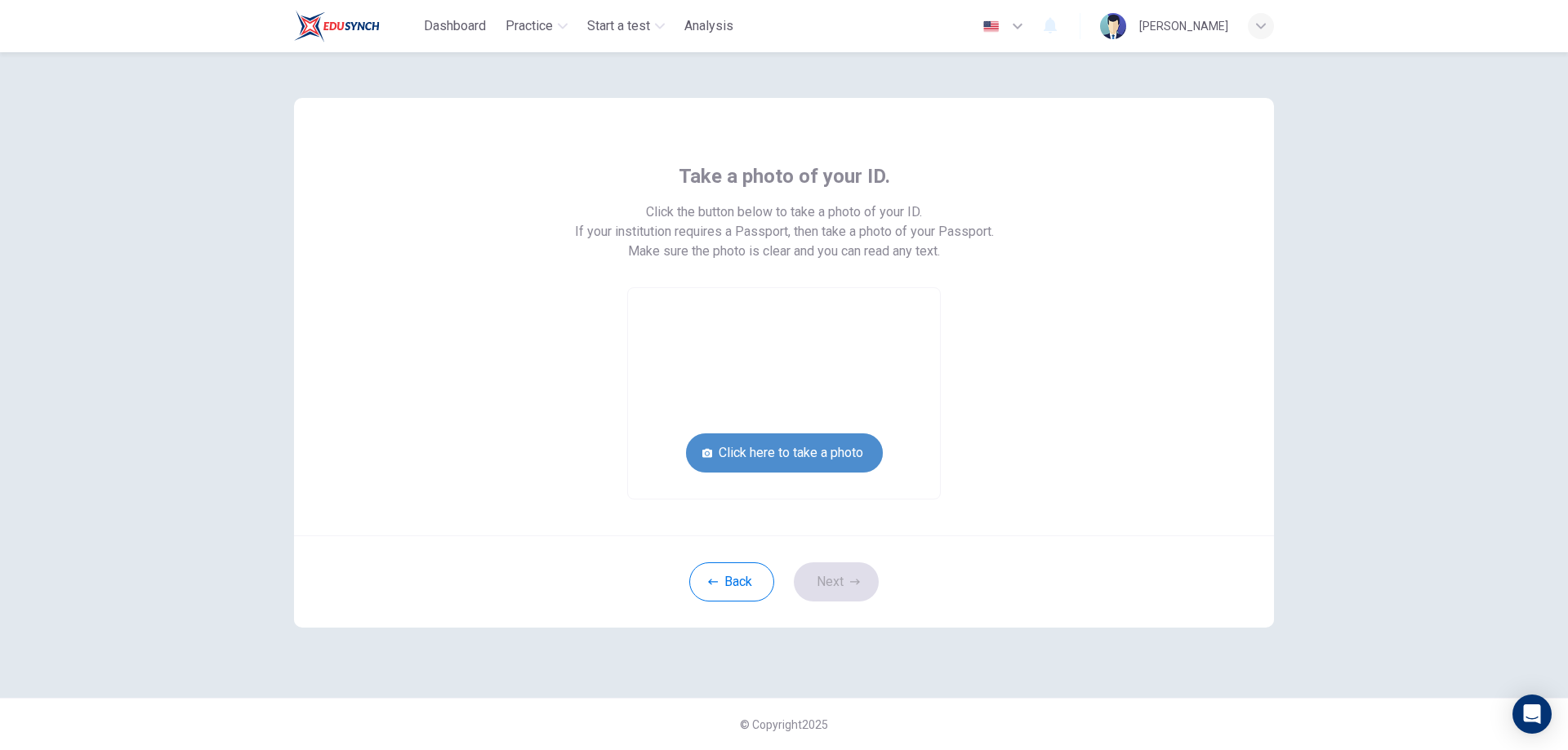
click at [827, 456] on button "Click here to take a photo" at bounding box center [784, 453] width 196 height 39
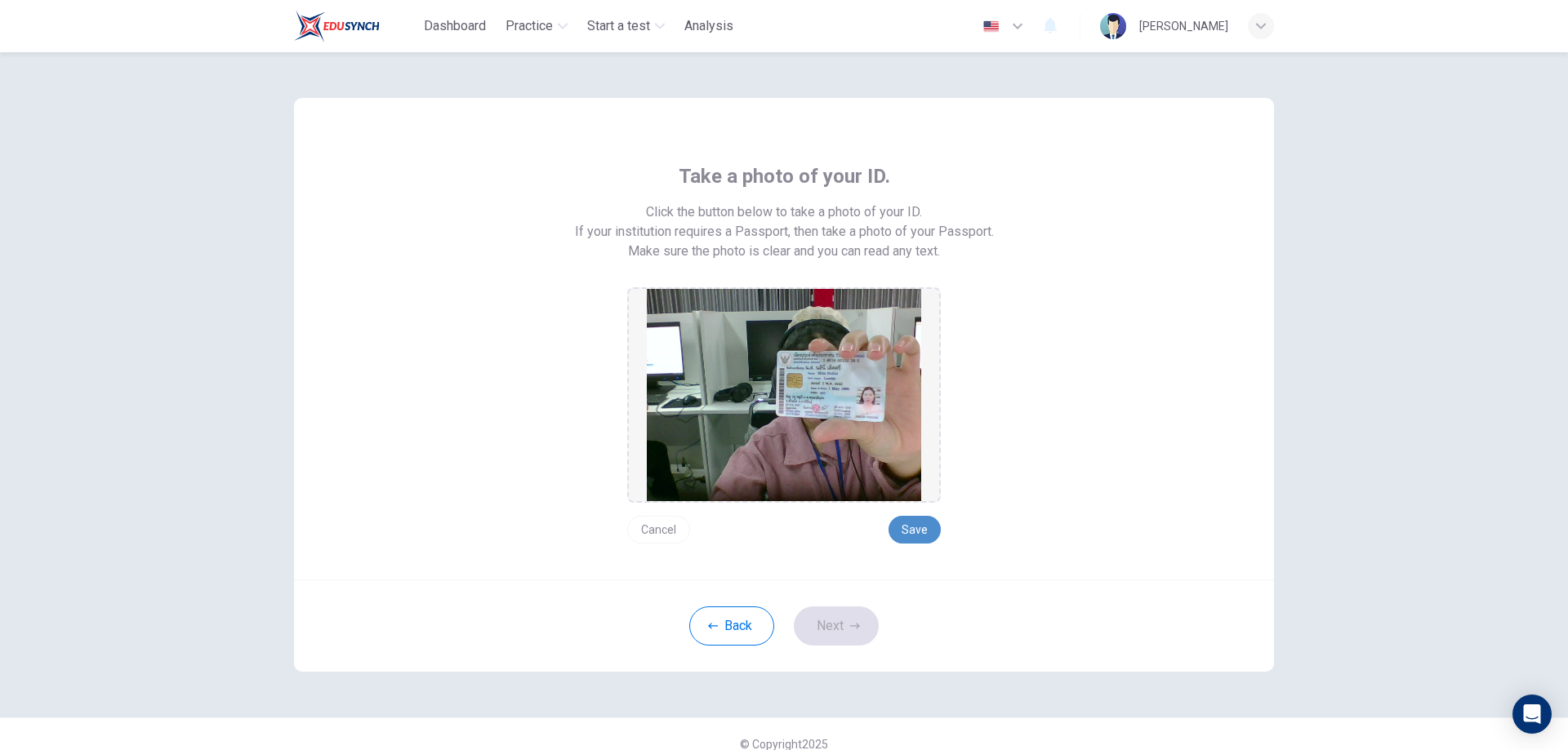
drag, startPoint x: 909, startPoint y: 536, endPoint x: 893, endPoint y: 536, distance: 16.0
click at [909, 537] on button "Save" at bounding box center [914, 529] width 52 height 28
click at [830, 640] on button "Next" at bounding box center [836, 626] width 85 height 39
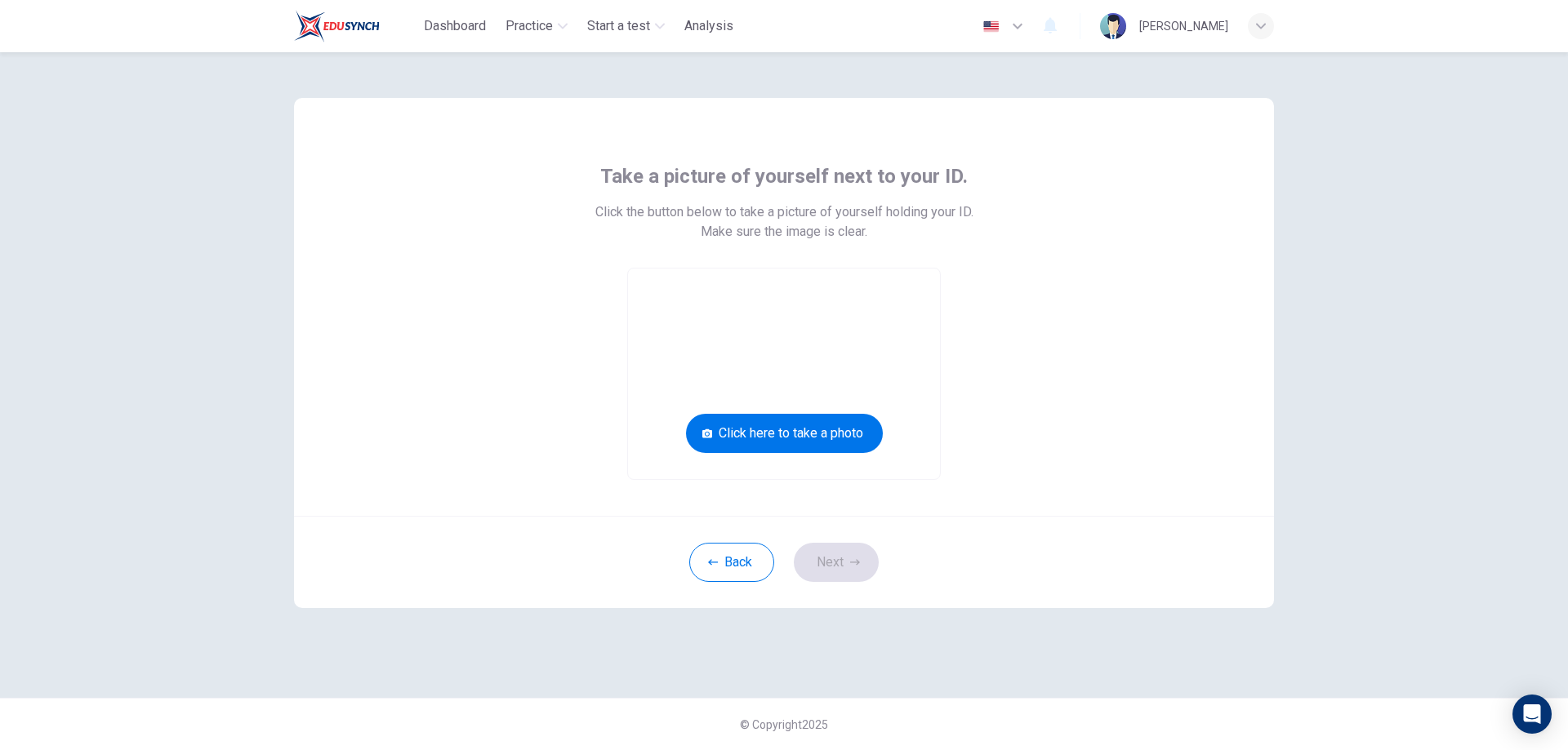
click at [846, 574] on div "Back Next" at bounding box center [783, 562] width 980 height 92
click at [806, 440] on button "Click here to take a photo" at bounding box center [784, 433] width 196 height 39
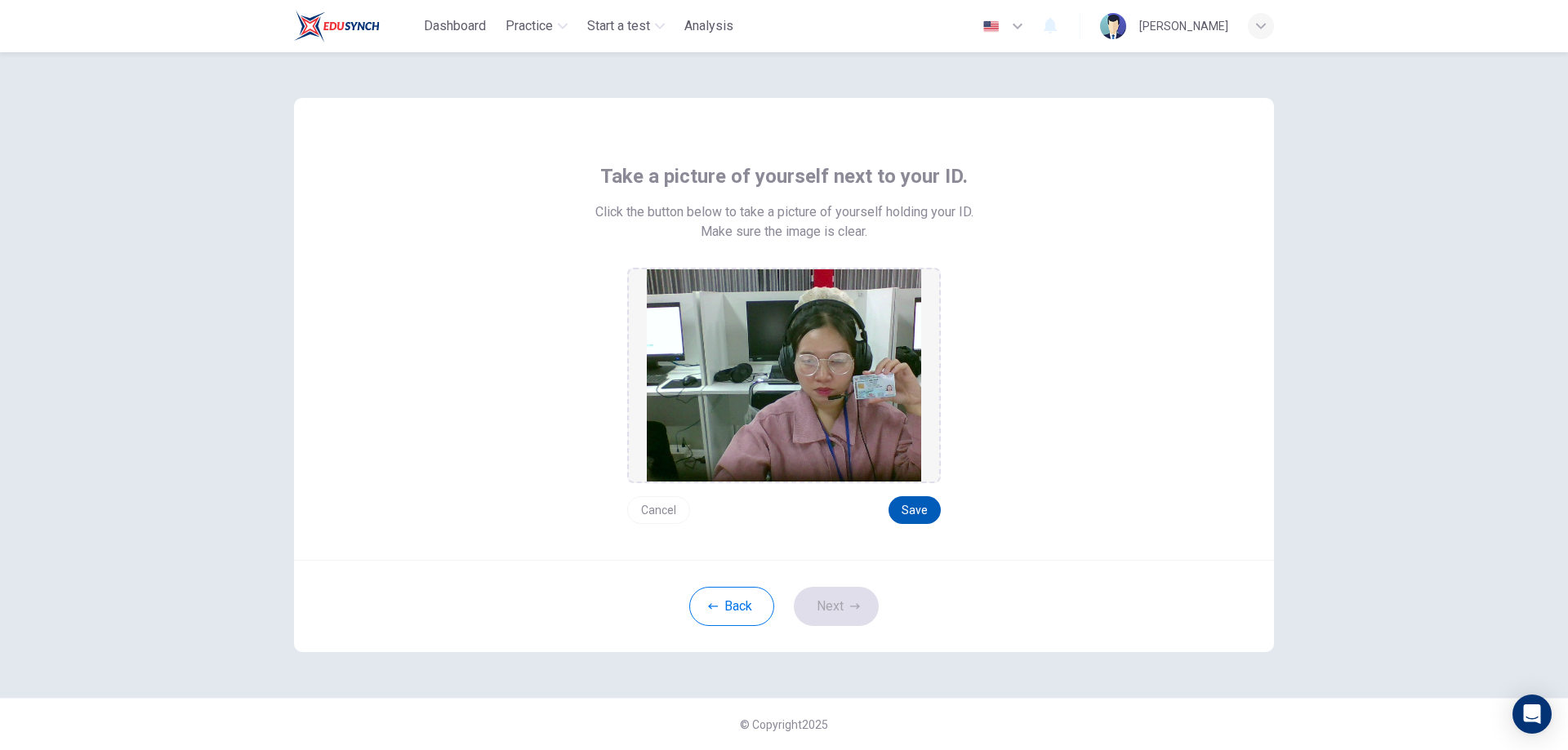
click at [915, 508] on button "Save" at bounding box center [914, 509] width 52 height 28
click at [849, 612] on button "Next" at bounding box center [836, 606] width 85 height 39
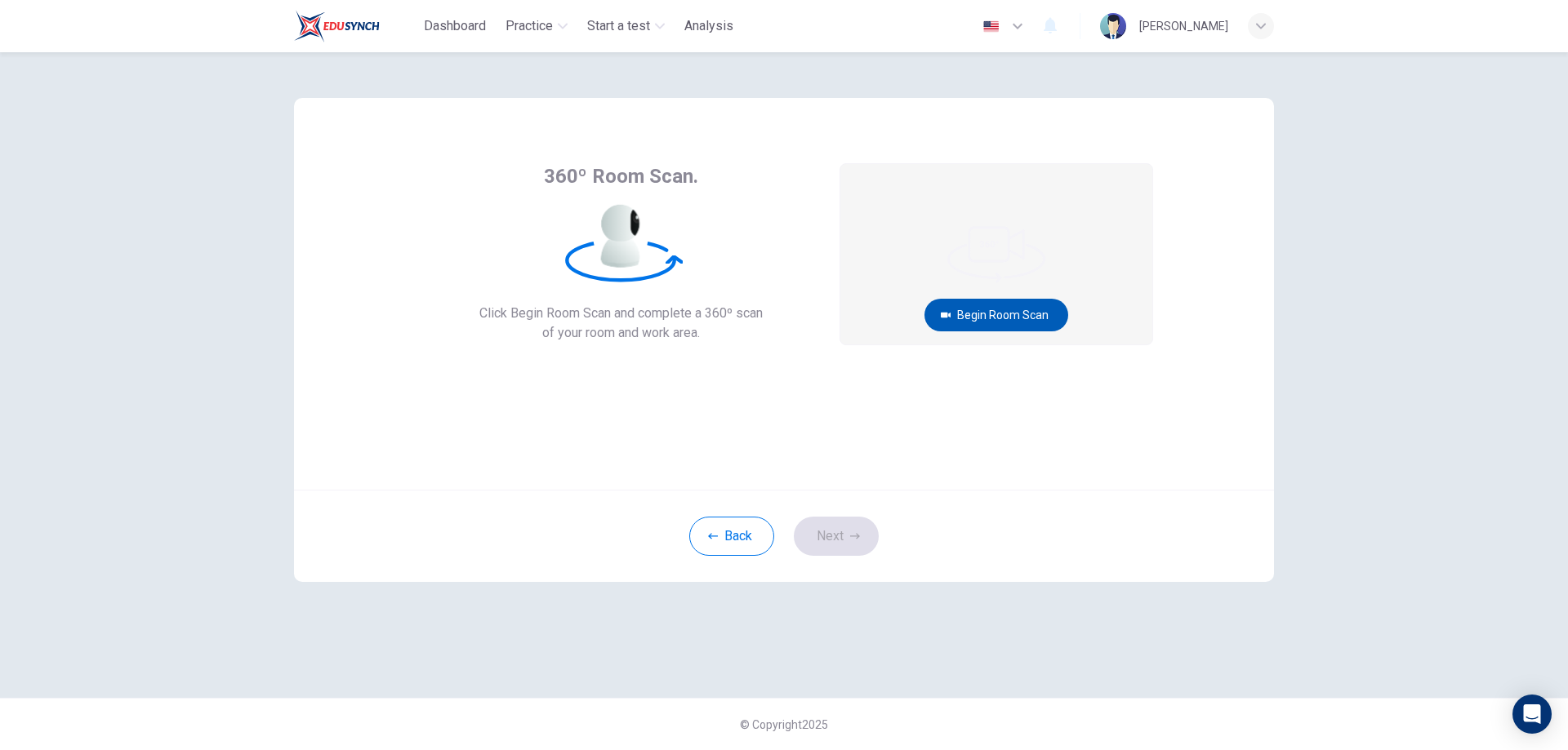
click at [990, 313] on button "Begin Room Scan" at bounding box center [996, 315] width 144 height 33
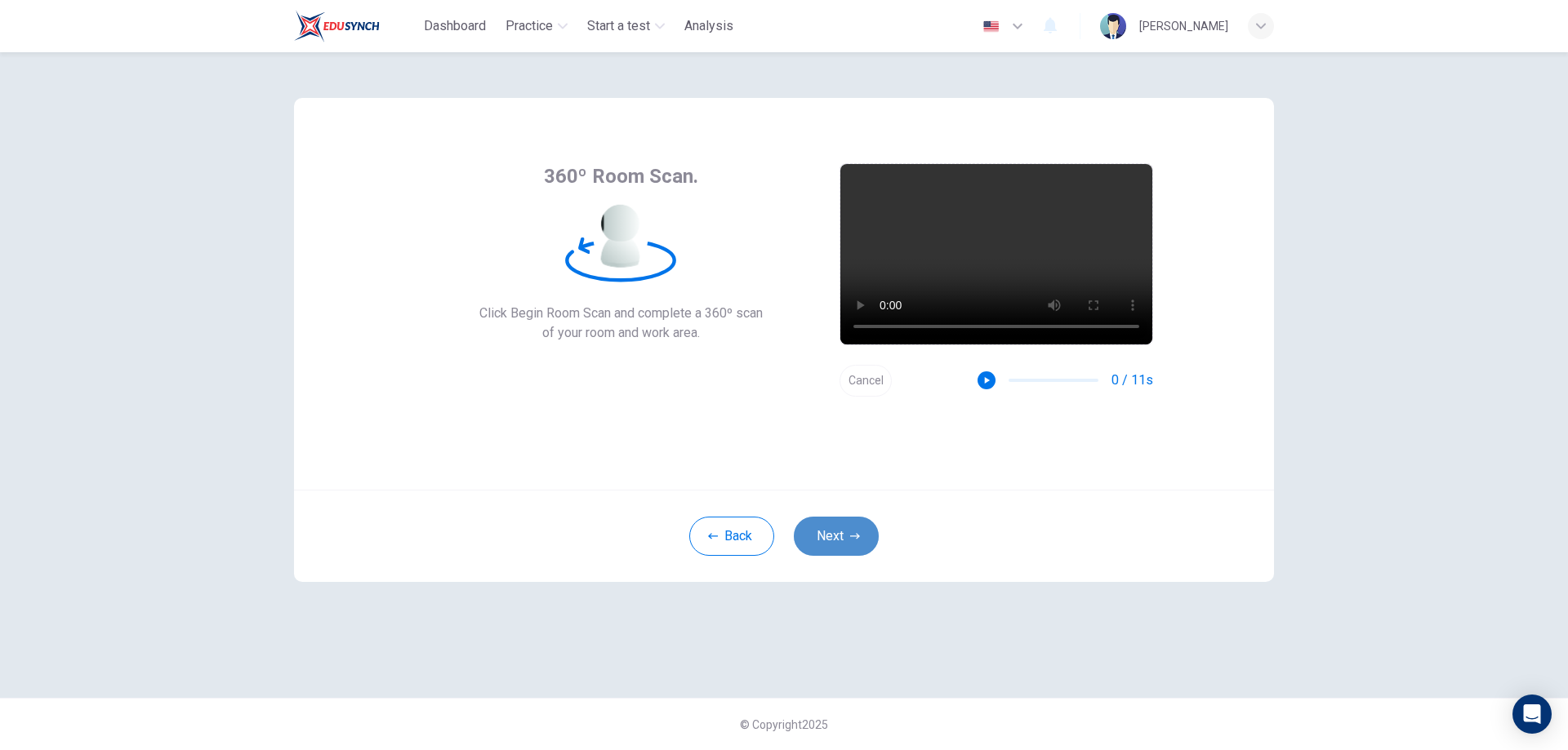
click at [839, 529] on button "Next" at bounding box center [836, 536] width 85 height 39
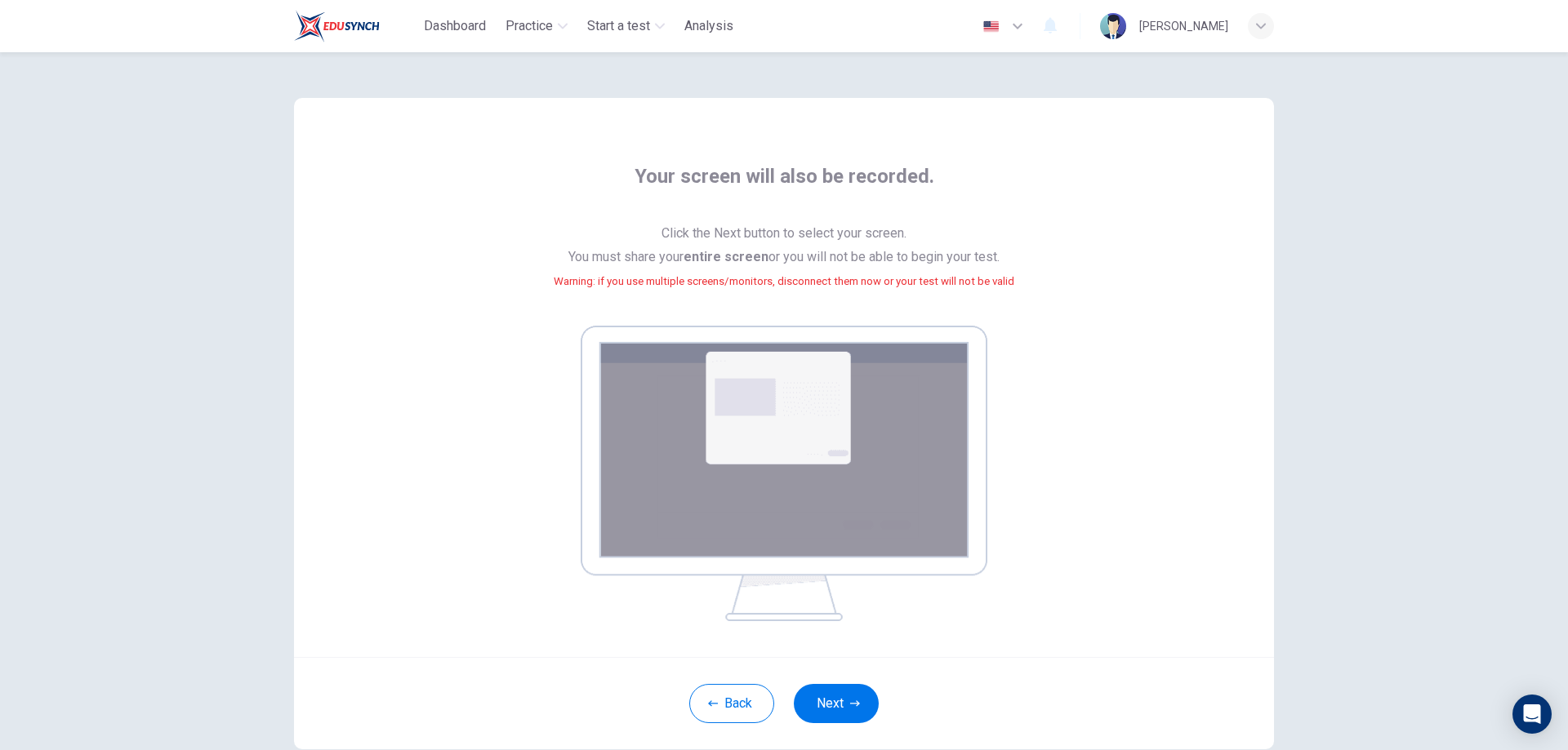
click at [840, 518] on img at bounding box center [784, 473] width 406 height 295
click at [848, 693] on button "Next" at bounding box center [836, 703] width 85 height 39
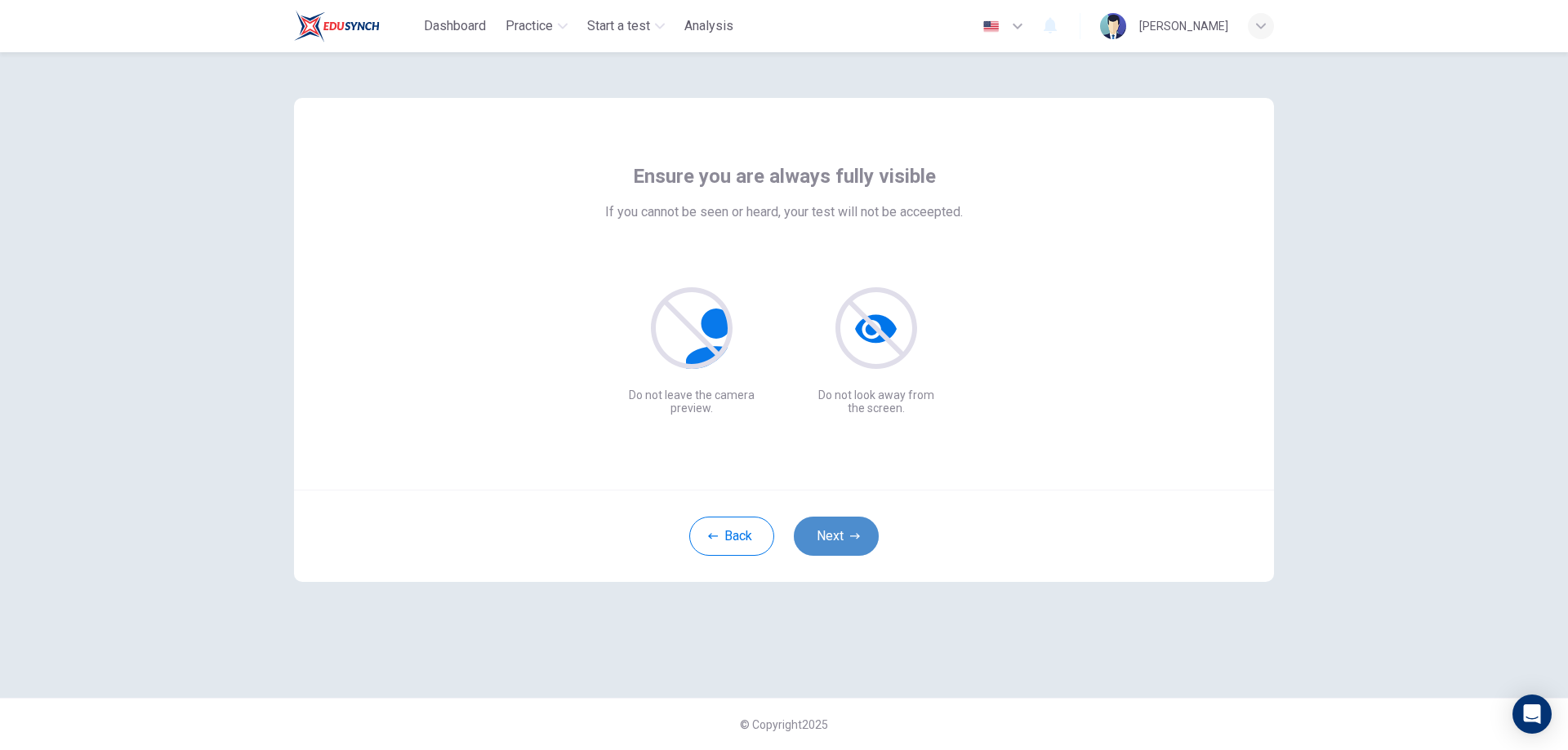
click at [819, 530] on button "Next" at bounding box center [836, 536] width 85 height 39
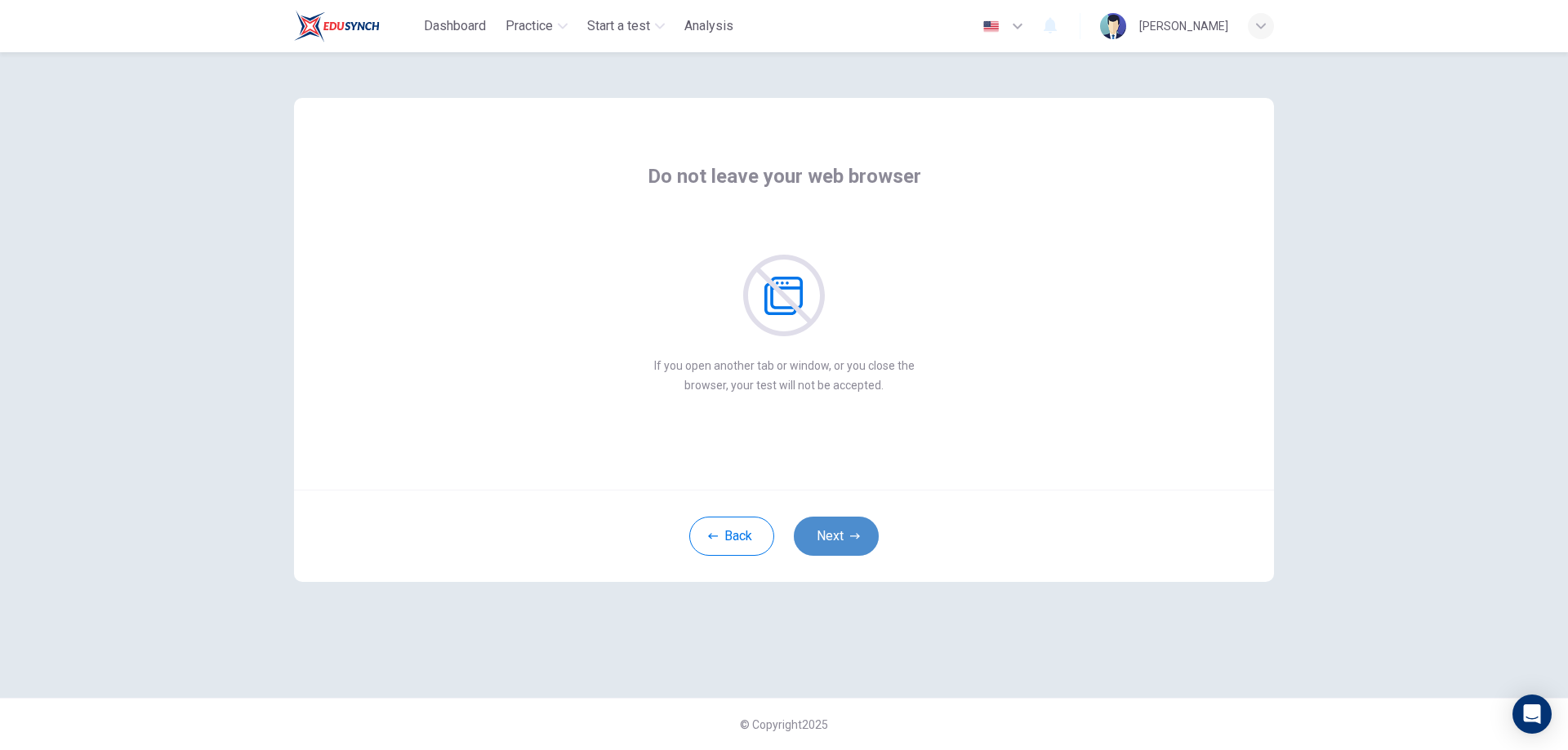
click at [837, 543] on button "Next" at bounding box center [836, 536] width 85 height 39
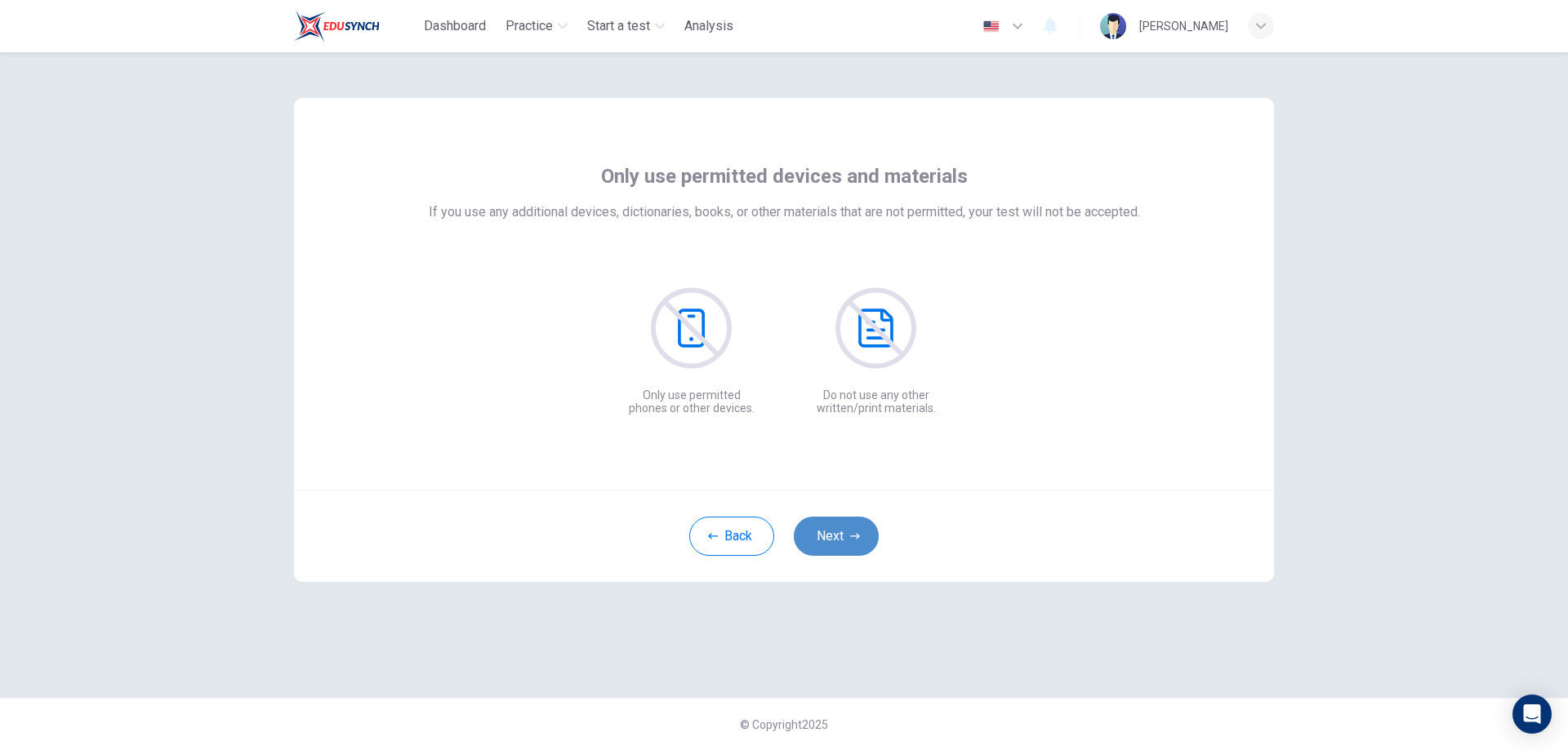
click at [837, 543] on button "Next" at bounding box center [836, 536] width 85 height 39
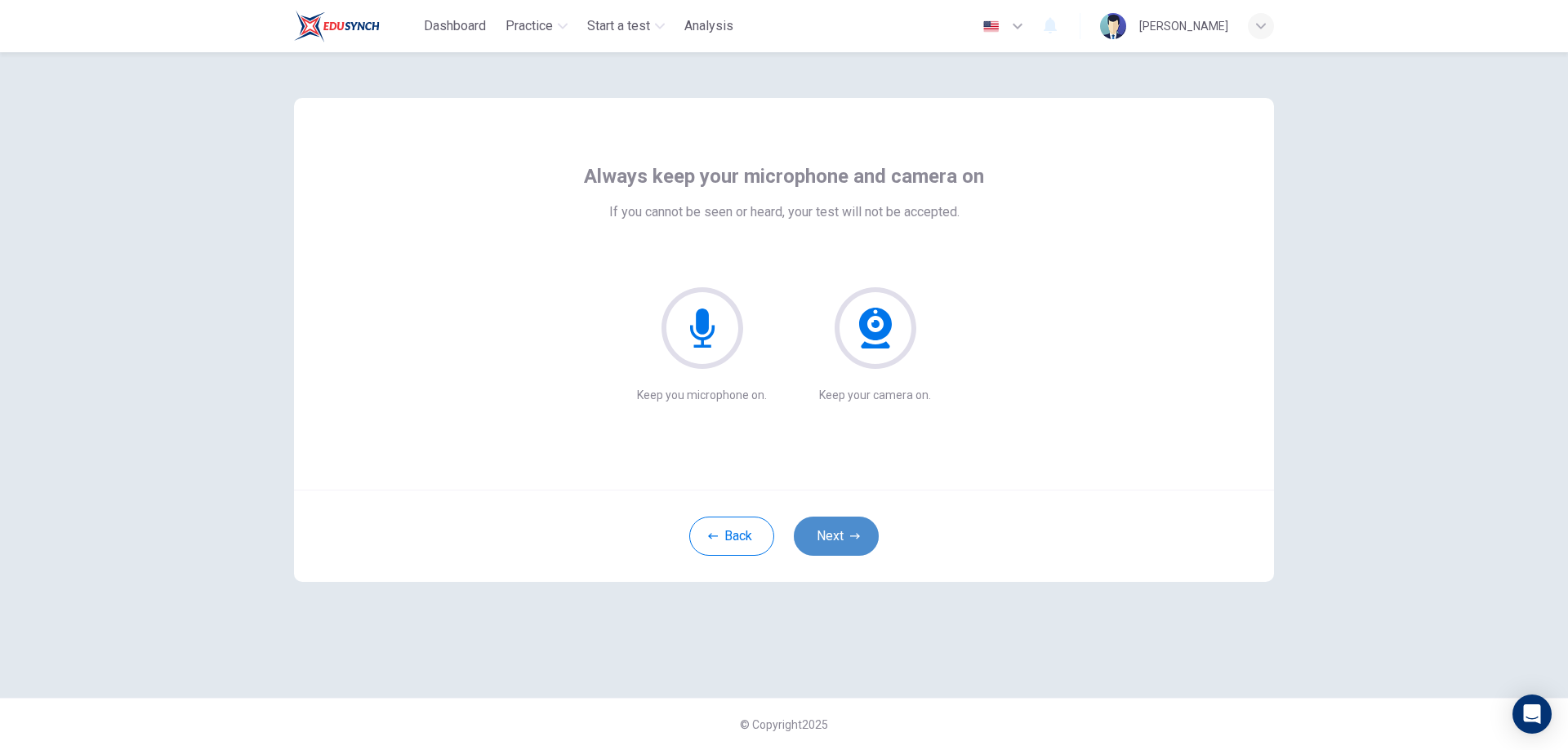
click at [837, 542] on button "Next" at bounding box center [836, 536] width 85 height 39
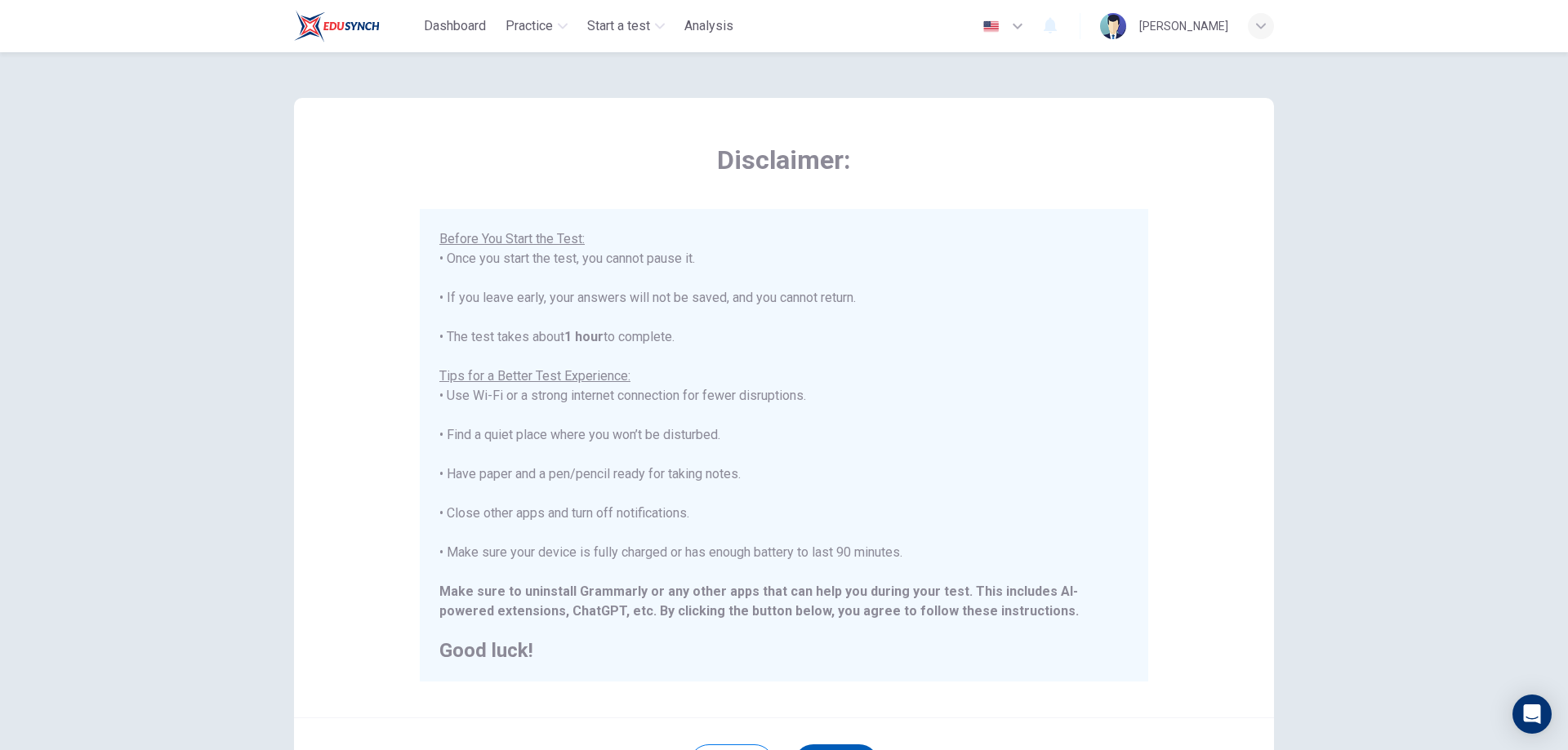
scroll to position [158, 0]
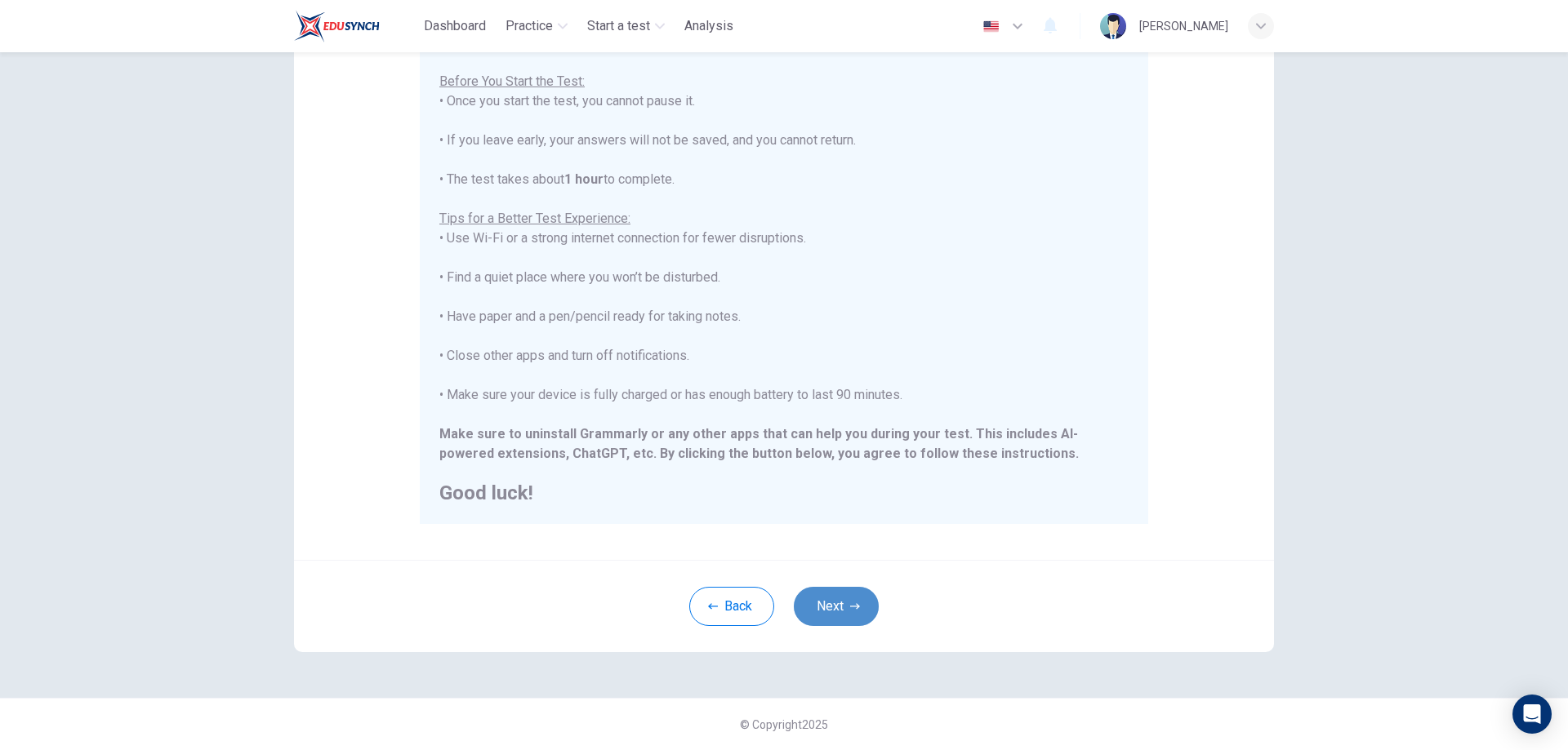
click at [836, 608] on button "Next" at bounding box center [836, 606] width 85 height 39
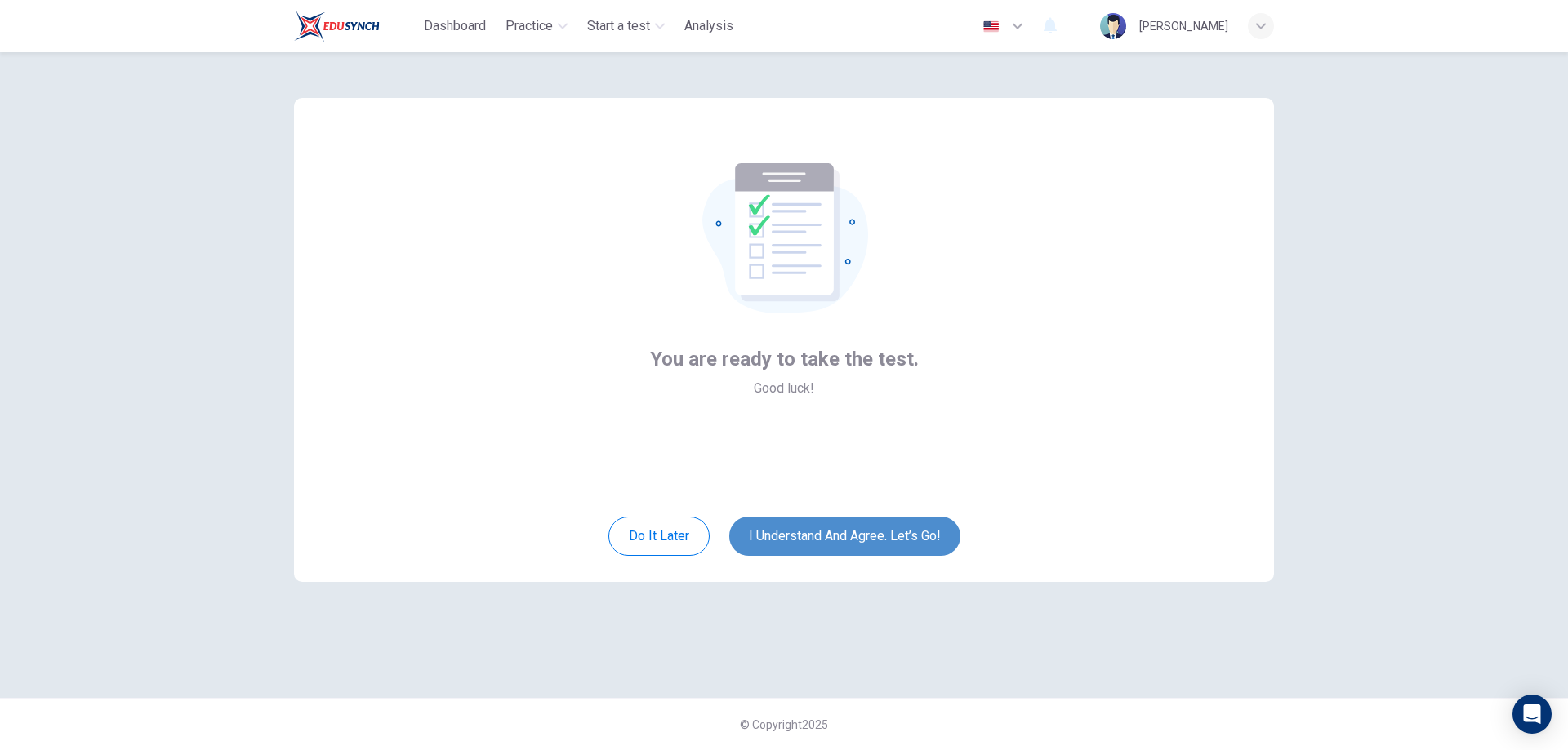
click at [869, 534] on button "I understand and agree. Let’s go!" at bounding box center [844, 536] width 231 height 39
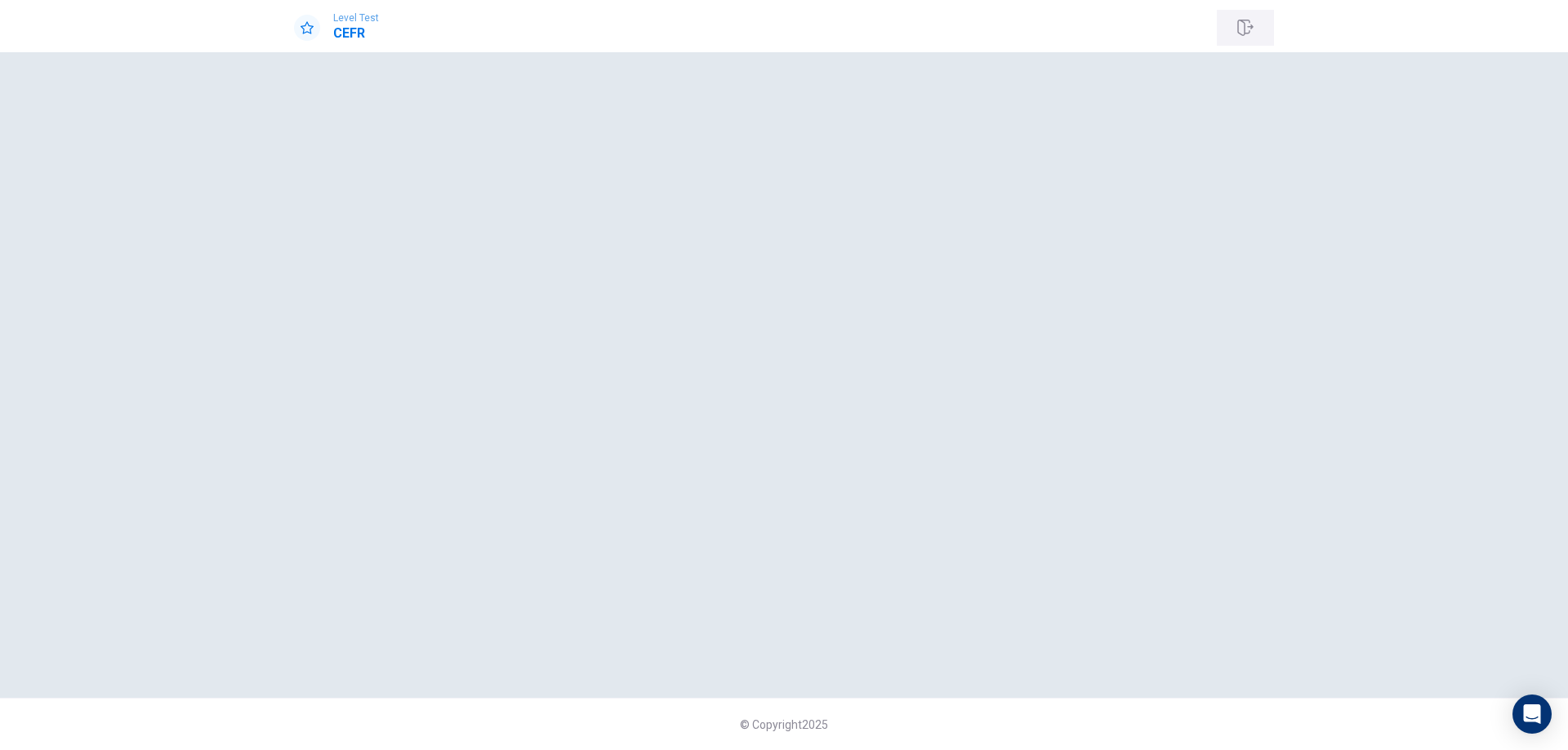
click at [1239, 20] on icon "button" at bounding box center [1245, 27] width 15 height 16
